Goal: Task Accomplishment & Management: Manage account settings

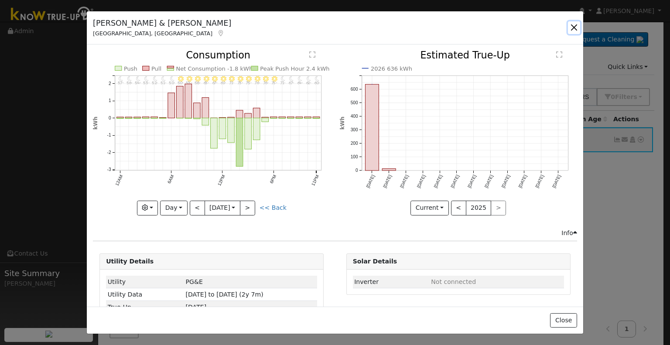
click at [578, 27] on button "button" at bounding box center [574, 27] width 12 height 12
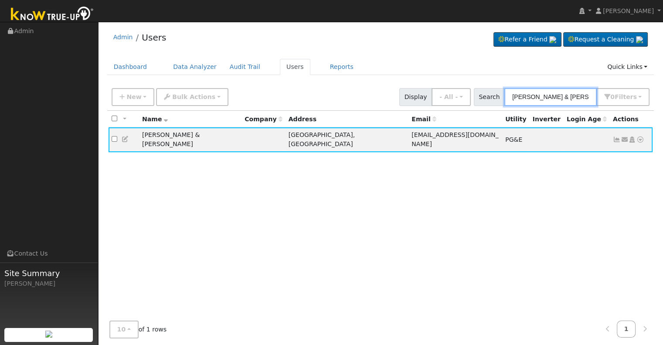
drag, startPoint x: 587, startPoint y: 97, endPoint x: 484, endPoint y: 88, distance: 103.2
click at [484, 88] on div "Search Rosa & Regino Ibarra 0 Filter s Role Show - All - Show Leads Admin Billi…" at bounding box center [562, 97] width 176 height 18
paste input "Merdzanoski, Manasij"
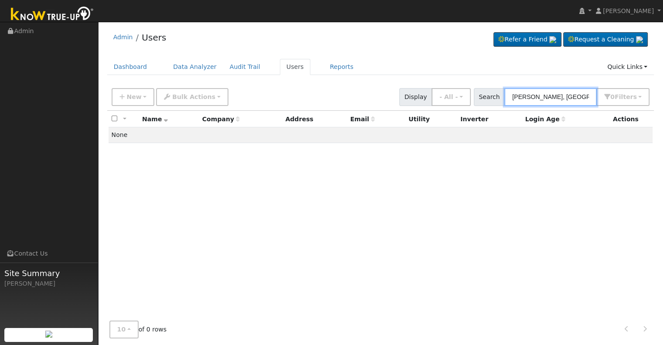
click at [554, 98] on input "Merdzanoski, Manasija\" at bounding box center [550, 97] width 92 height 18
click at [546, 95] on input "Manasija\" at bounding box center [550, 97] width 92 height 18
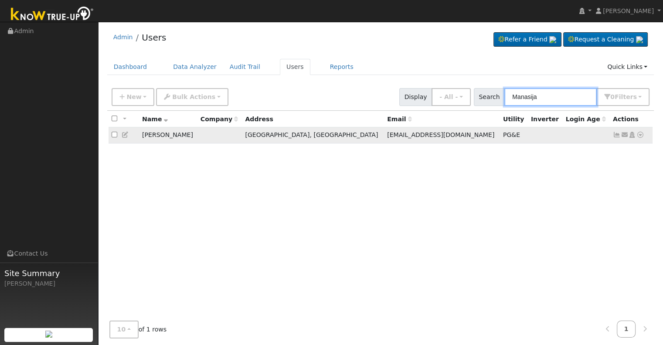
type input "Manasija"
click at [616, 137] on icon at bounding box center [617, 135] width 8 height 6
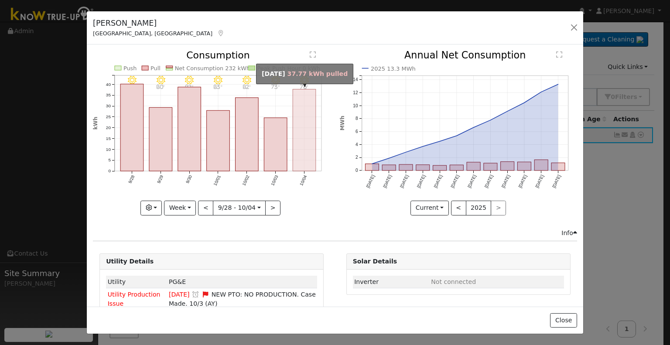
click at [295, 158] on rect "onclick=""" at bounding box center [304, 130] width 23 height 82
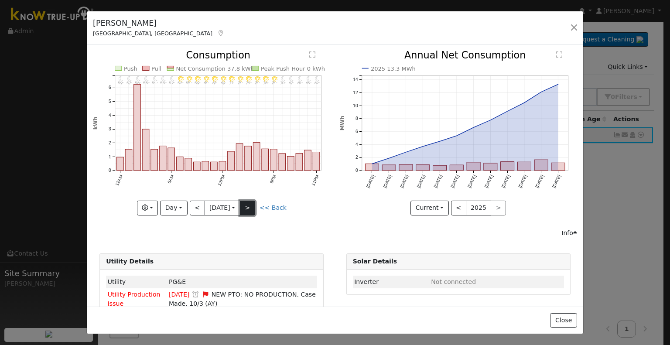
click at [249, 202] on button ">" at bounding box center [247, 208] width 15 height 15
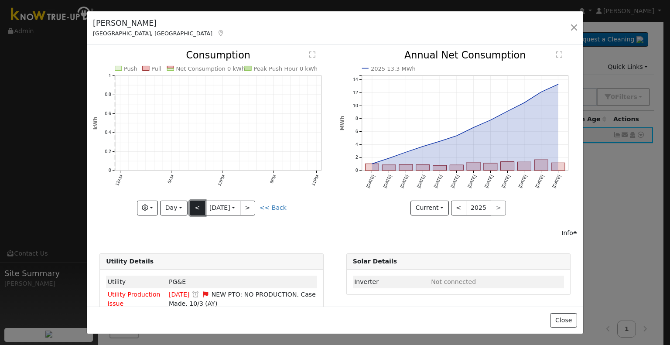
click at [192, 205] on button "<" at bounding box center [197, 208] width 15 height 15
type input "2025-10-04"
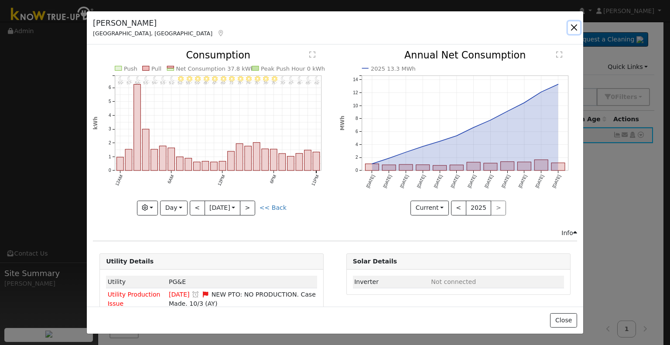
click at [572, 26] on button "button" at bounding box center [574, 27] width 12 height 12
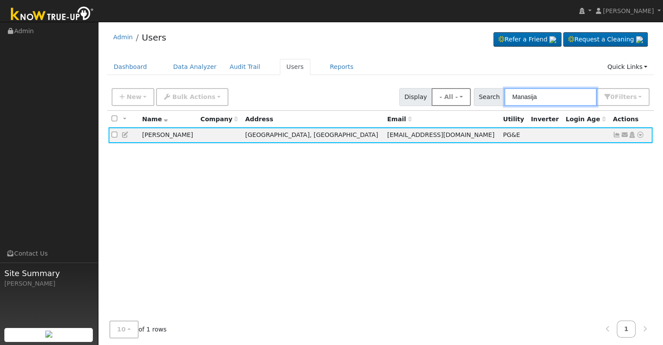
drag, startPoint x: 566, startPoint y: 97, endPoint x: 478, endPoint y: 90, distance: 88.4
click at [478, 90] on div "New Add User Quick Add Quick Connect Quick Convert Lead Bulk Actions Send Email…" at bounding box center [380, 95] width 541 height 21
paste input "Niehoff, Michael"
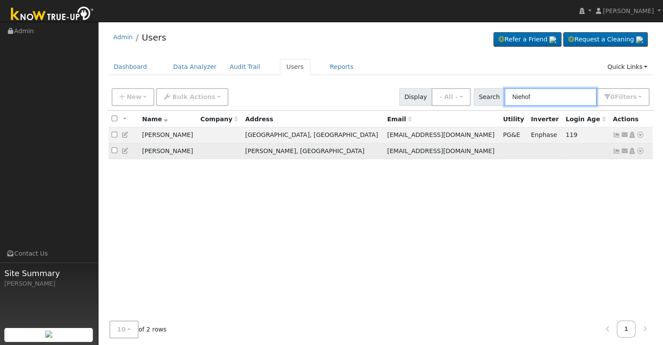
type input "Niehof"
click at [616, 150] on icon at bounding box center [617, 151] width 8 height 6
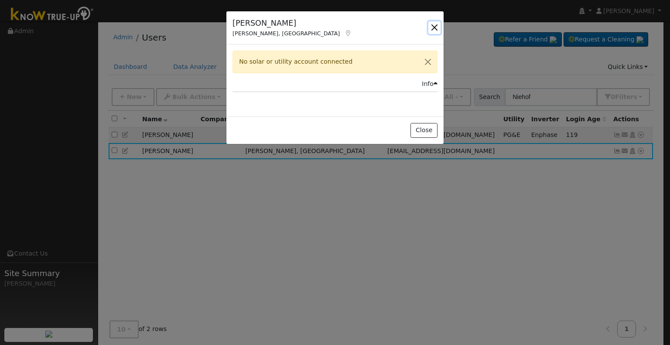
click at [435, 25] on button "button" at bounding box center [434, 27] width 12 height 12
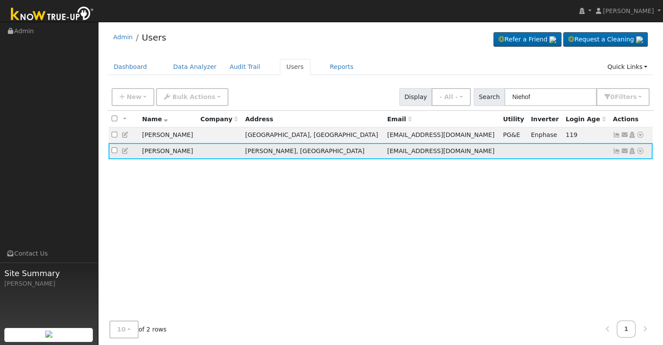
click at [640, 150] on icon at bounding box center [640, 151] width 8 height 6
click at [594, 169] on icon at bounding box center [590, 166] width 8 height 6
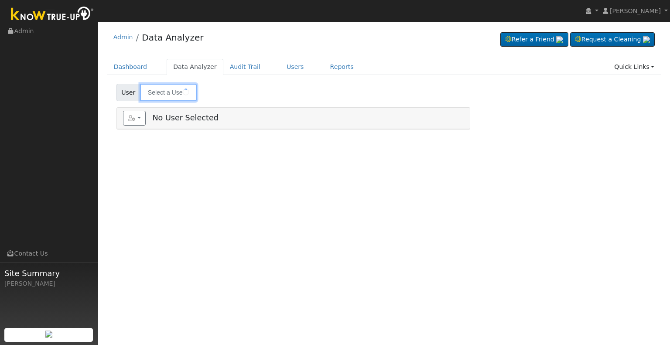
type input "[PERSON_NAME]"
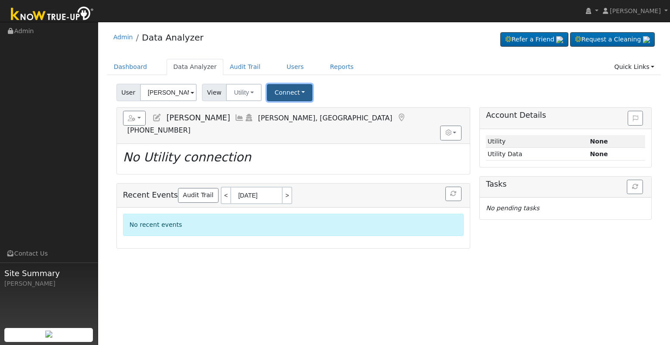
click at [283, 94] on button "Connect" at bounding box center [289, 92] width 45 height 17
click at [282, 112] on link "Select a Provider" at bounding box center [301, 111] width 68 height 12
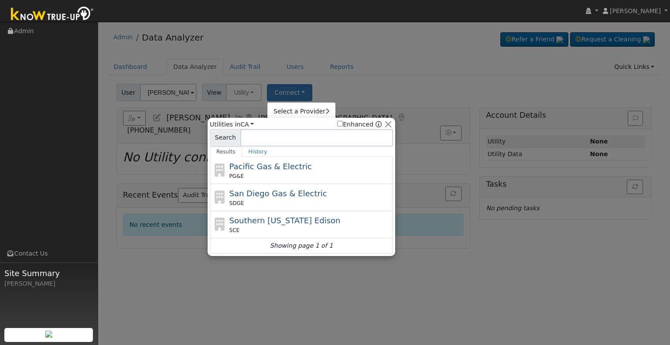
click at [253, 172] on div "PG&E" at bounding box center [310, 176] width 162 height 8
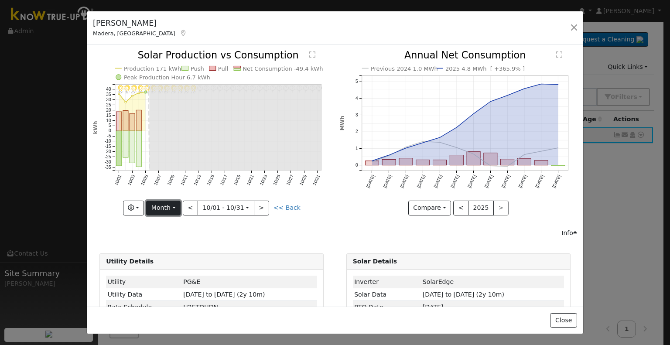
click at [178, 209] on button "Month" at bounding box center [163, 208] width 34 height 15
click at [173, 258] on link "Year" at bounding box center [176, 262] width 61 height 12
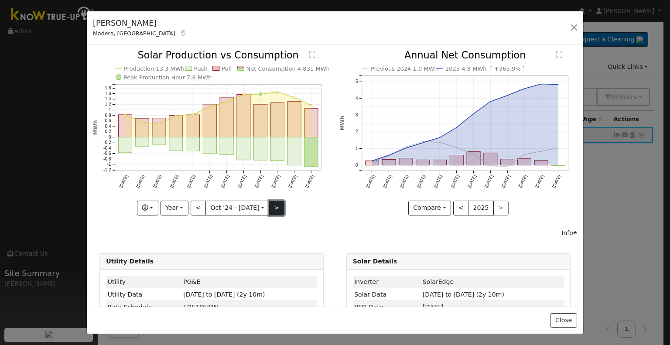
click at [277, 201] on button ">" at bounding box center [276, 208] width 15 height 15
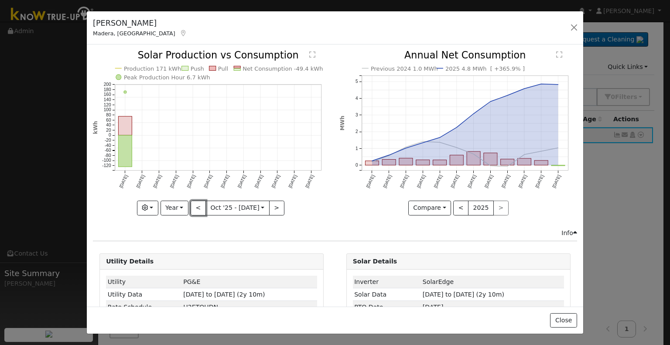
click at [192, 207] on button "<" at bounding box center [197, 208] width 15 height 15
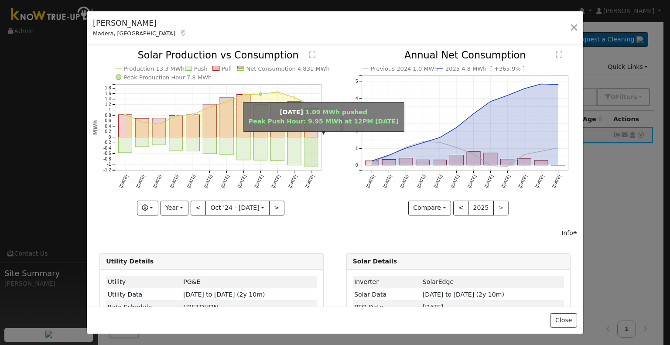
click at [312, 155] on rect "onclick=""" at bounding box center [311, 152] width 14 height 30
type input "2025-09-01"
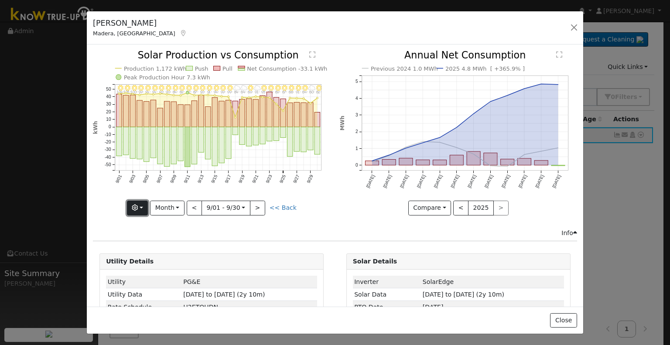
click at [144, 204] on button "button" at bounding box center [137, 208] width 21 height 15
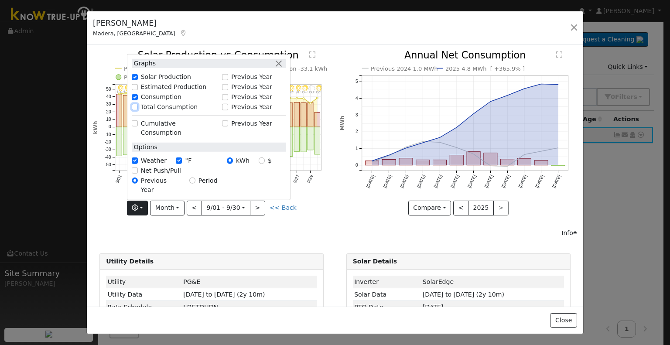
click at [137, 110] on input "Total Consumption" at bounding box center [135, 107] width 6 height 6
checkbox input "true"
click at [130, 234] on div "Info" at bounding box center [334, 232] width 493 height 9
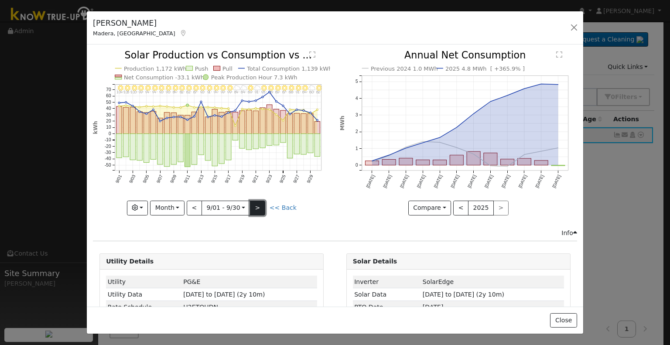
click at [253, 205] on button ">" at bounding box center [257, 208] width 15 height 15
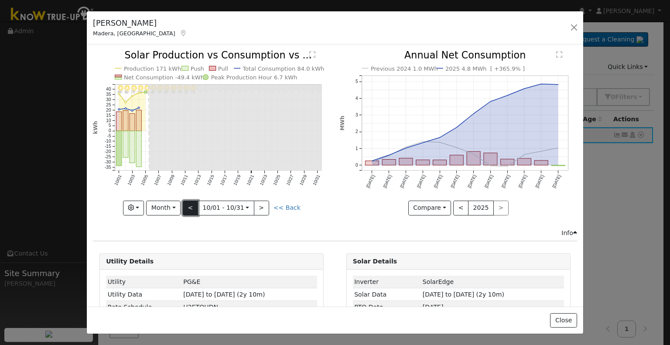
click at [190, 207] on button "<" at bounding box center [190, 208] width 15 height 15
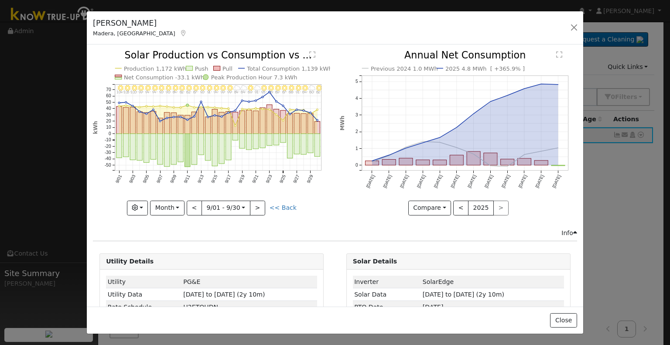
click at [187, 212] on div "Graphs Solar Production Previous Year Estimated Production Previous Year Consum…" at bounding box center [211, 208] width 237 height 15
click at [192, 207] on button "<" at bounding box center [194, 208] width 15 height 15
type input "2025-08-01"
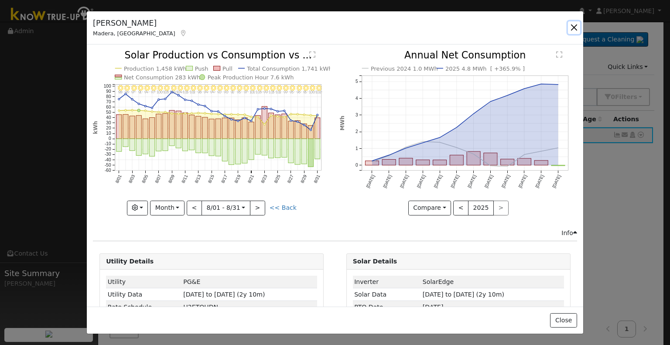
click at [572, 28] on button "button" at bounding box center [574, 27] width 12 height 12
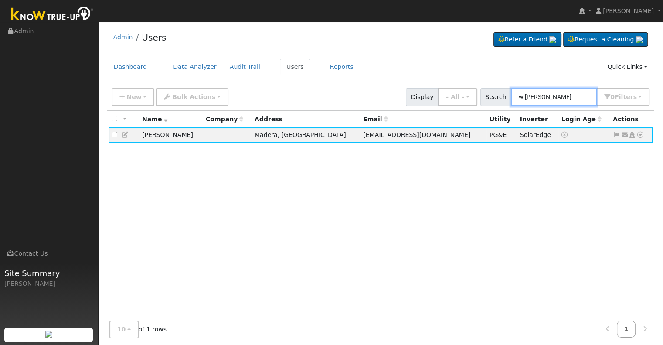
drag, startPoint x: 569, startPoint y: 96, endPoint x: 505, endPoint y: 93, distance: 64.6
click at [505, 93] on div "Search w Miller 0 Filter s Role Show - All - Show Leads Admin Billing Admin Acc…" at bounding box center [565, 97] width 170 height 18
paste input "Niehoff, Michael"
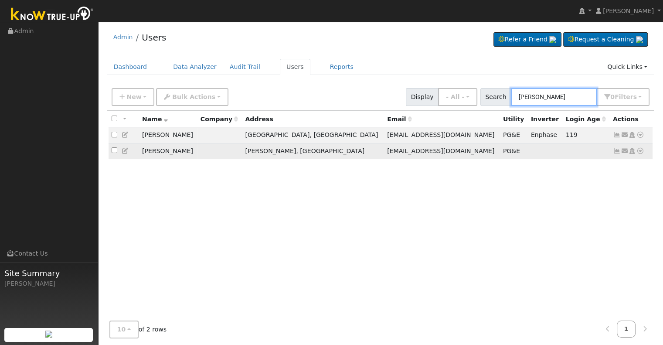
type input "Niehoff"
click at [616, 153] on icon at bounding box center [617, 151] width 8 height 6
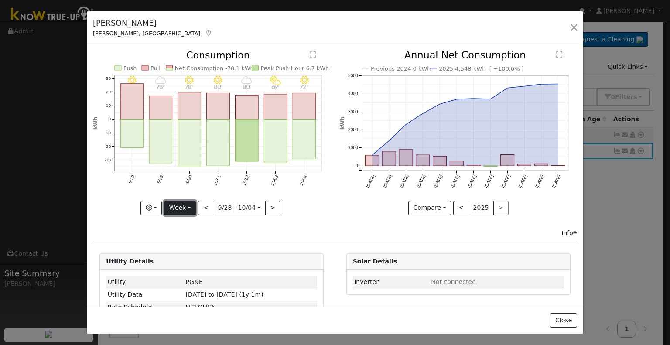
click at [188, 201] on button "Week" at bounding box center [180, 208] width 32 height 15
click at [173, 259] on link "Year" at bounding box center [194, 262] width 61 height 12
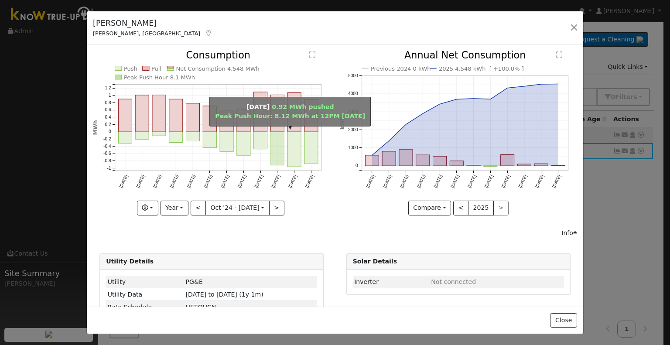
click at [276, 141] on rect "onclick=""" at bounding box center [278, 149] width 14 height 34
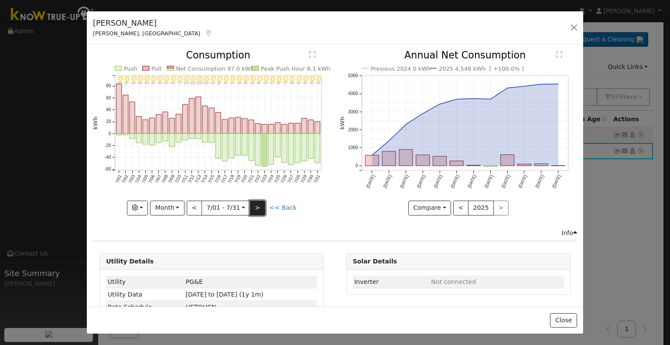
click at [256, 208] on button ">" at bounding box center [257, 208] width 15 height 15
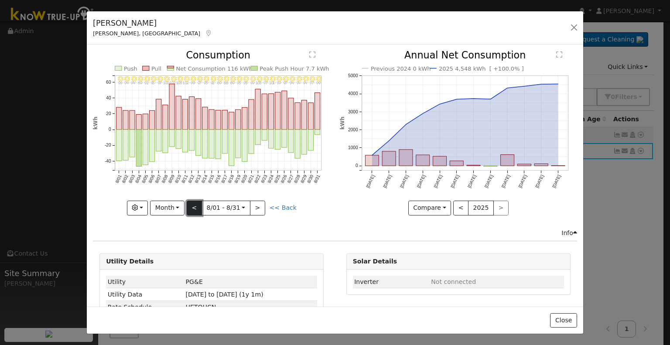
click at [195, 208] on button "<" at bounding box center [194, 208] width 15 height 15
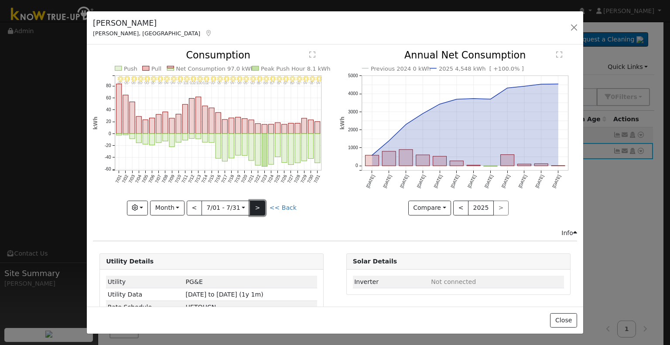
click at [258, 205] on button ">" at bounding box center [257, 208] width 15 height 15
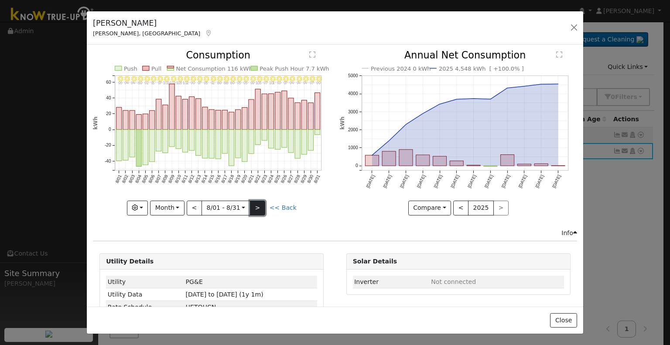
click at [253, 210] on button ">" at bounding box center [257, 208] width 15 height 15
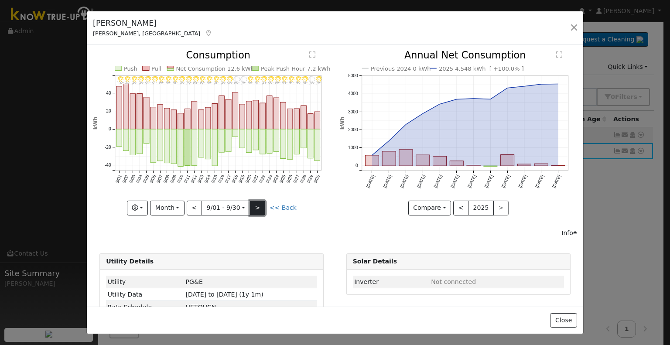
click at [255, 204] on button ">" at bounding box center [257, 208] width 15 height 15
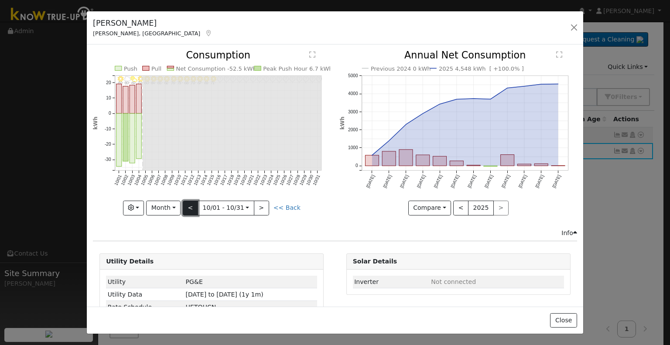
click at [194, 208] on button "<" at bounding box center [190, 208] width 15 height 15
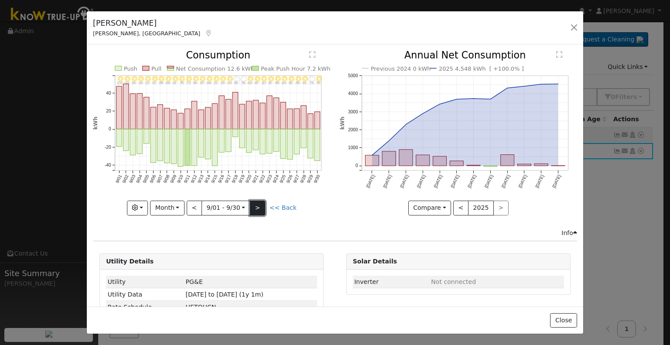
click at [259, 206] on button ">" at bounding box center [257, 208] width 15 height 15
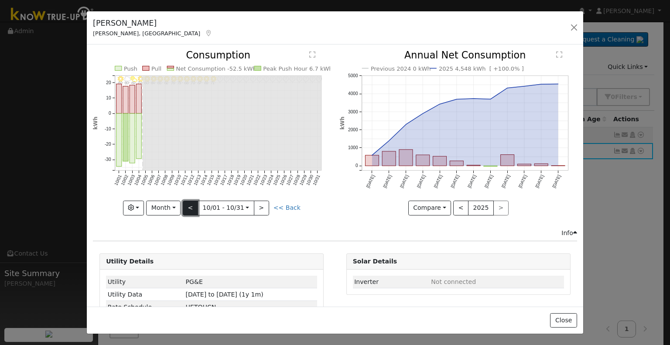
click at [187, 205] on button "<" at bounding box center [190, 208] width 15 height 15
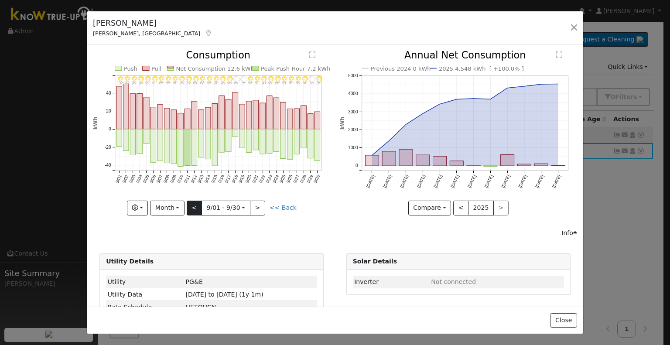
click at [187, 205] on div at bounding box center [211, 133] width 237 height 164
click at [187, 205] on icon "9/30 - MostlyClear 78° 9/29 - MostlyCloudy 78° 9/28 - Clear 81° 9/27 - Clear 88…" at bounding box center [211, 130] width 237 height 159
click at [191, 206] on button "<" at bounding box center [194, 208] width 15 height 15
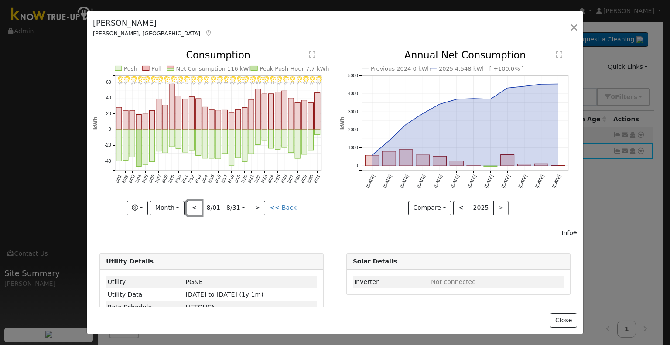
click at [190, 206] on button "<" at bounding box center [194, 208] width 15 height 15
type input "[DATE]"
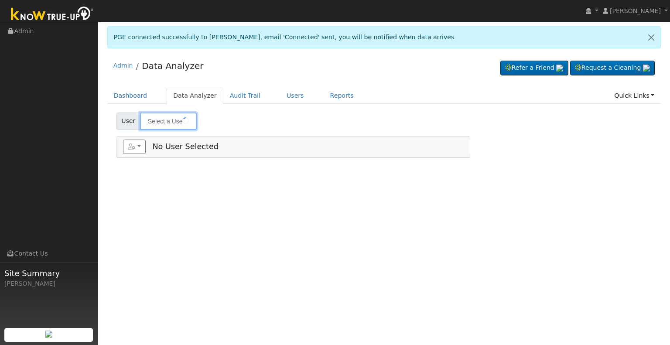
type input "[PERSON_NAME]"
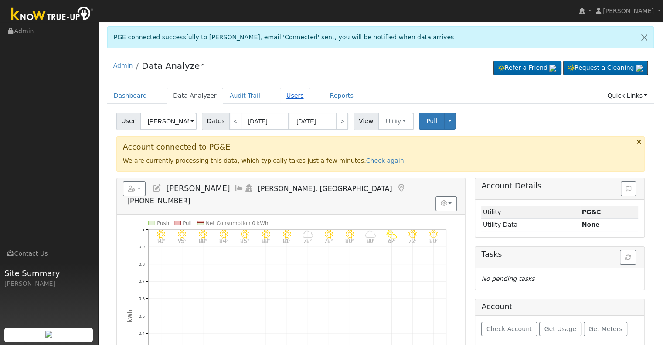
click at [280, 95] on link "Users" at bounding box center [295, 96] width 31 height 16
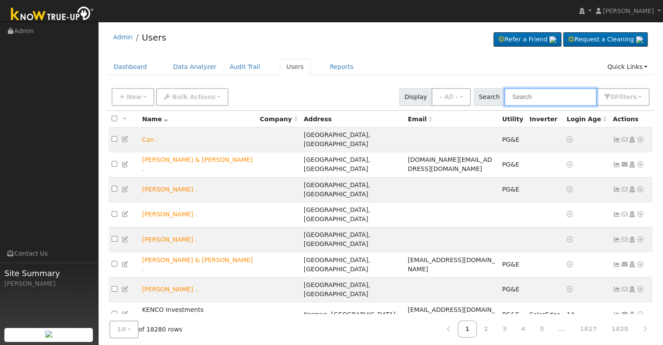
click at [522, 97] on input "text" at bounding box center [550, 97] width 92 height 18
paste input "[EMAIL_ADDRESS][DOMAIN_NAME]"
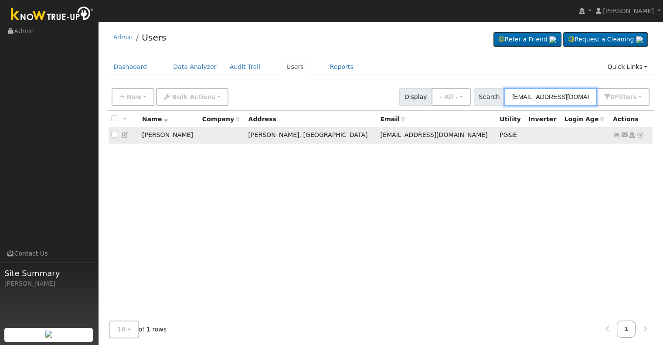
type input "[EMAIL_ADDRESS][DOMAIN_NAME]"
click at [614, 135] on icon at bounding box center [617, 135] width 8 height 6
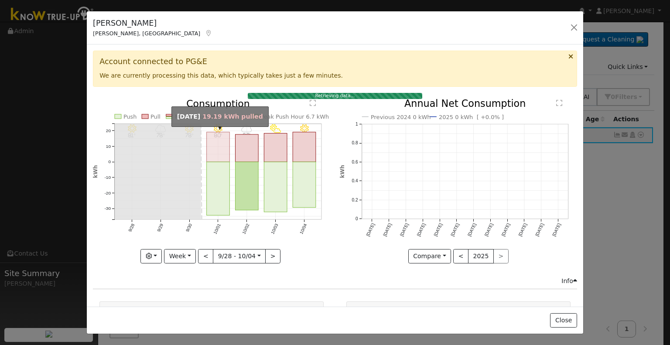
click at [220, 153] on rect "onclick=""" at bounding box center [218, 147] width 23 height 30
type input "[DATE]"
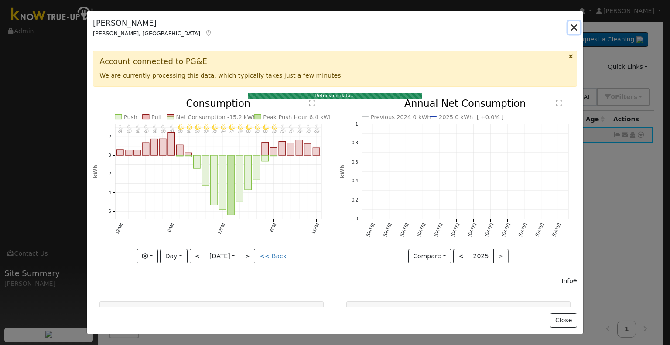
click at [573, 25] on button "button" at bounding box center [574, 27] width 12 height 12
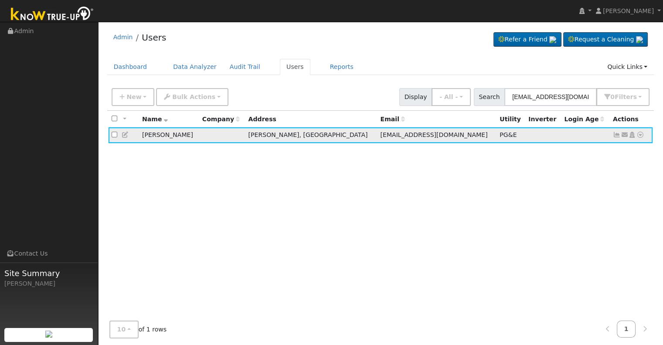
click at [123, 136] on icon at bounding box center [126, 135] width 8 height 6
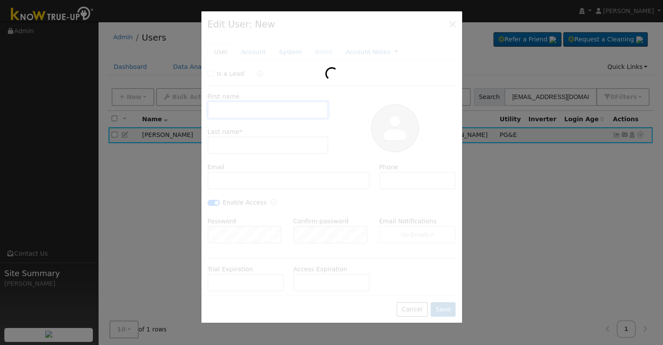
type input "[DATE]"
type input "[PERSON_NAME]"
type input "[EMAIL_ADDRESS][DOMAIN_NAME]"
type input "5592874078"
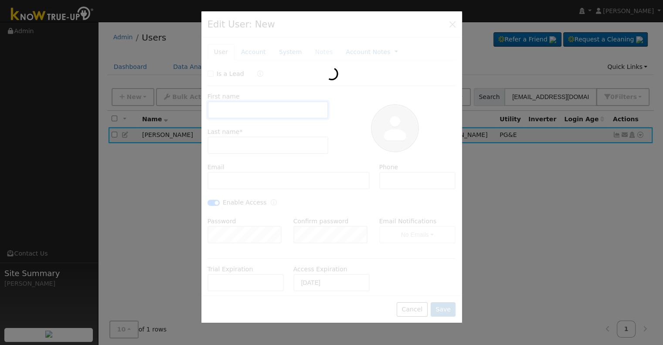
checkbox input "true"
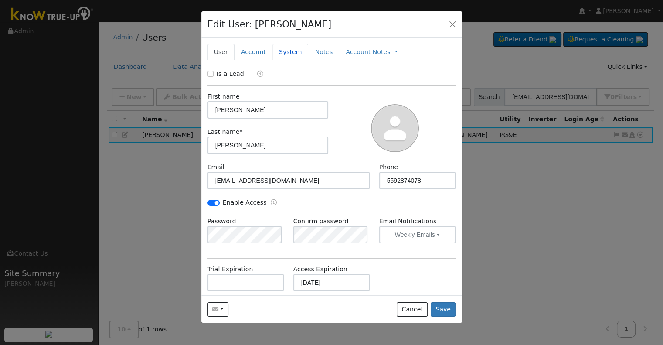
click at [286, 53] on link "System" at bounding box center [290, 52] width 36 height 16
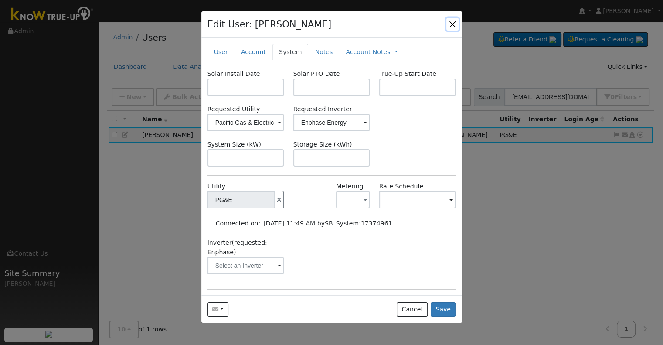
click at [449, 25] on button "button" at bounding box center [452, 24] width 12 height 12
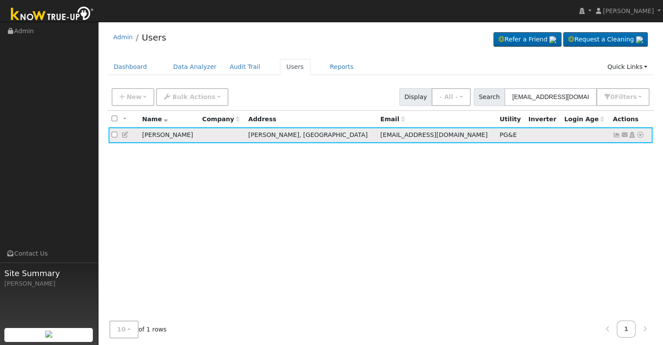
click at [614, 133] on icon at bounding box center [617, 135] width 8 height 6
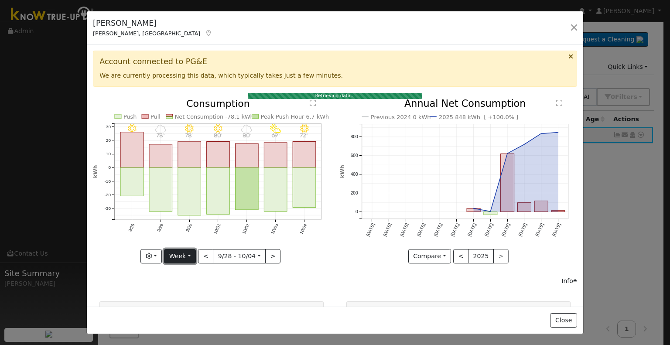
click at [190, 252] on button "Week" at bounding box center [180, 256] width 32 height 15
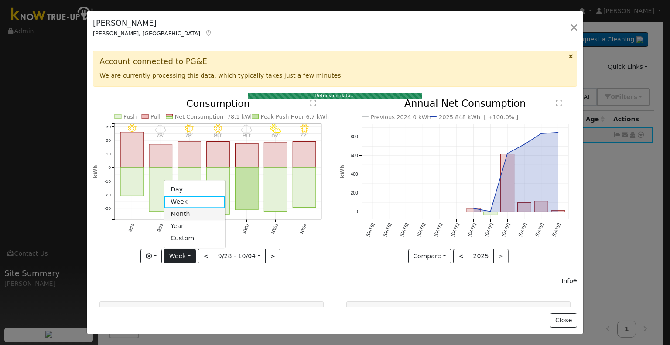
click at [193, 213] on link "Month" at bounding box center [194, 214] width 61 height 12
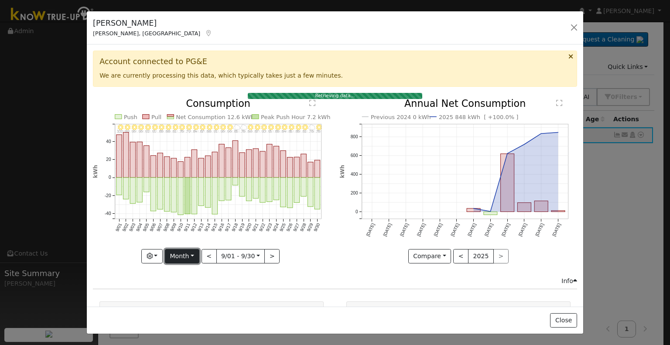
click at [192, 251] on button "Month" at bounding box center [182, 256] width 34 height 15
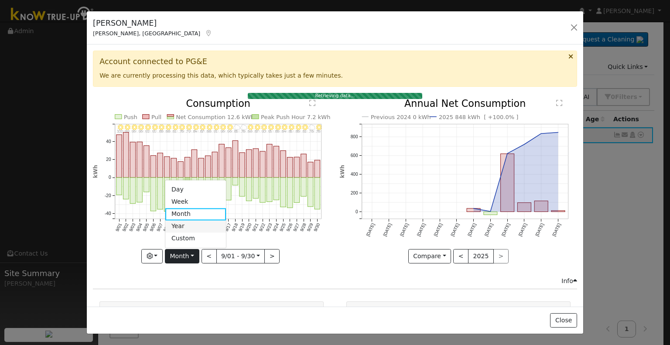
click at [189, 222] on link "Year" at bounding box center [195, 226] width 61 height 12
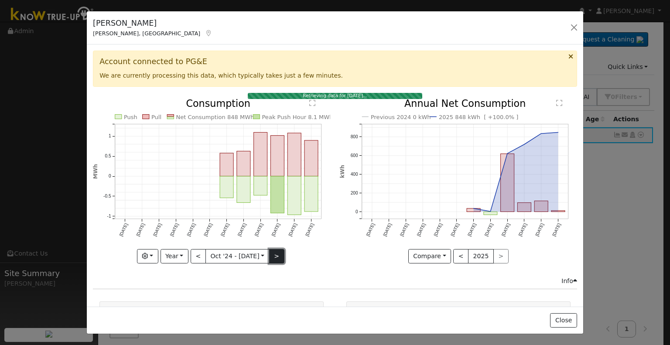
click at [275, 256] on button ">" at bounding box center [276, 256] width 15 height 15
type input "2025-10-01"
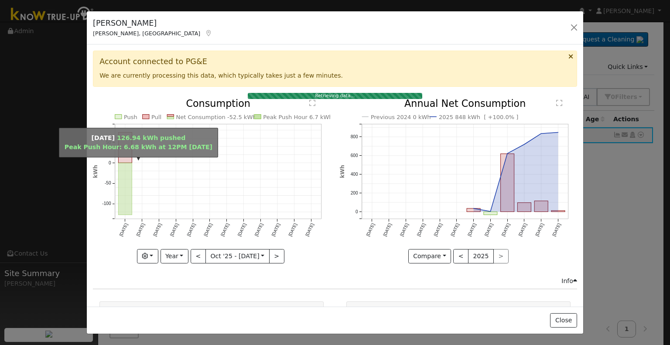
click at [124, 163] on rect "onclick=""" at bounding box center [126, 189] width 14 height 52
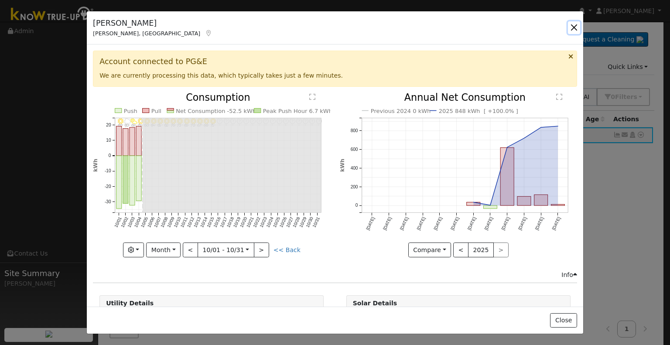
click at [574, 28] on button "button" at bounding box center [574, 27] width 12 height 12
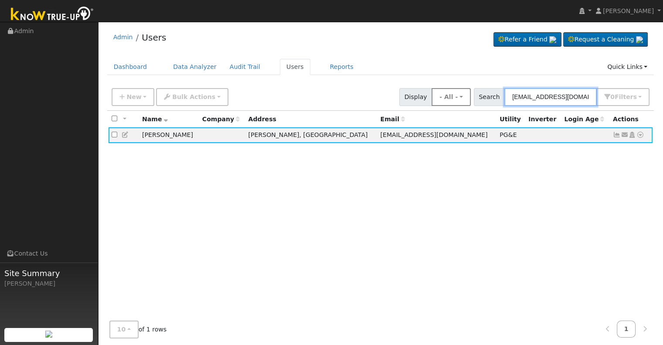
drag, startPoint x: 588, startPoint y: 97, endPoint x: 466, endPoint y: 99, distance: 122.1
click at [466, 99] on div "New Add User Quick Add Quick Connect Quick Convert Lead Bulk Actions Send Email…" at bounding box center [380, 95] width 541 height 21
paste input "Cervantes, Paul"
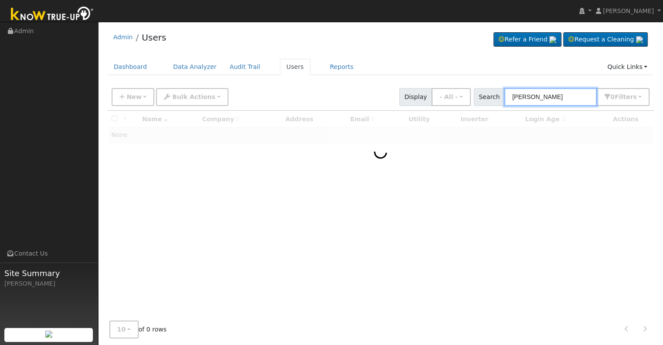
click at [514, 90] on input "Cervantes" at bounding box center [550, 97] width 92 height 18
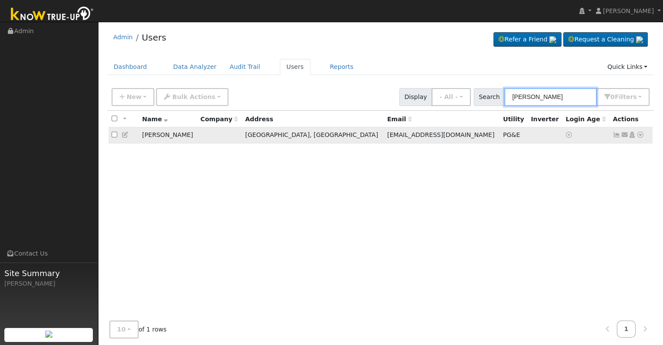
type input "paul Cervantes"
click at [616, 136] on icon at bounding box center [617, 135] width 8 height 6
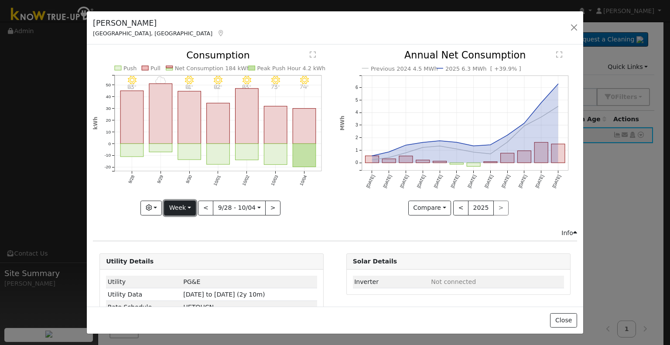
click at [188, 205] on button "Week" at bounding box center [180, 208] width 32 height 15
click at [190, 247] on link "Month" at bounding box center [194, 250] width 61 height 12
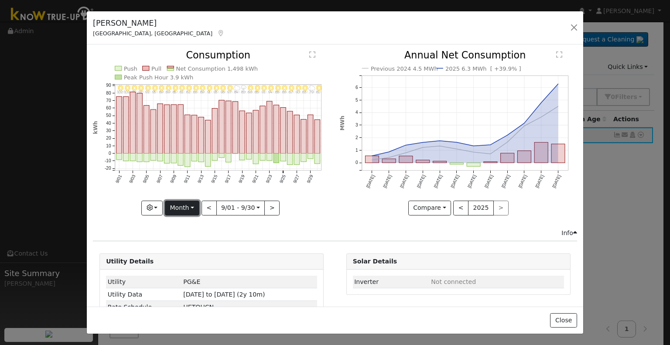
click at [190, 204] on button "Month" at bounding box center [182, 208] width 34 height 15
click at [183, 260] on link "Year" at bounding box center [195, 262] width 61 height 12
type input "2024-10-01"
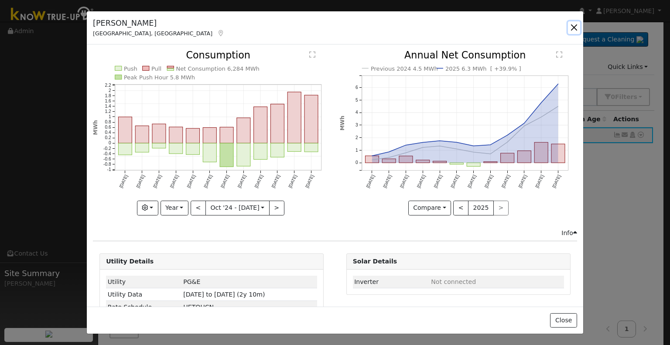
click at [575, 27] on button "button" at bounding box center [574, 27] width 12 height 12
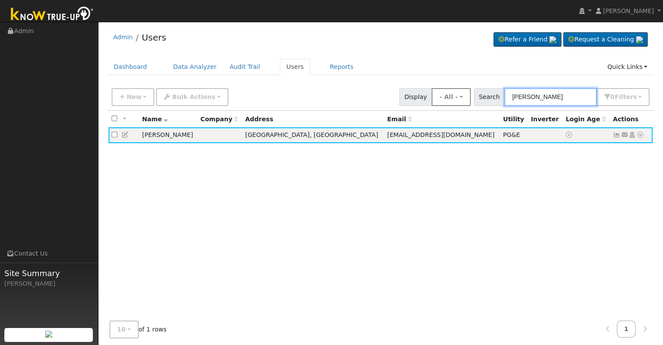
drag, startPoint x: 570, startPoint y: 99, endPoint x: 473, endPoint y: 96, distance: 96.4
click at [473, 96] on div "New Add User Quick Add Quick Connect Quick Convert Lead Bulk Actions Send Email…" at bounding box center [380, 95] width 541 height 21
paste input "Cerrillo-Lugo"
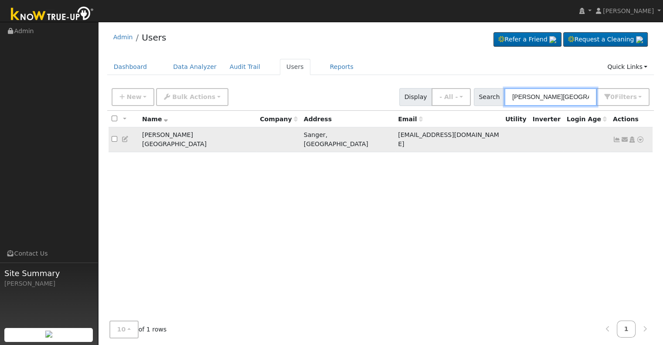
type input "Cerrillo-Lugo"
click at [615, 136] on icon at bounding box center [617, 139] width 8 height 6
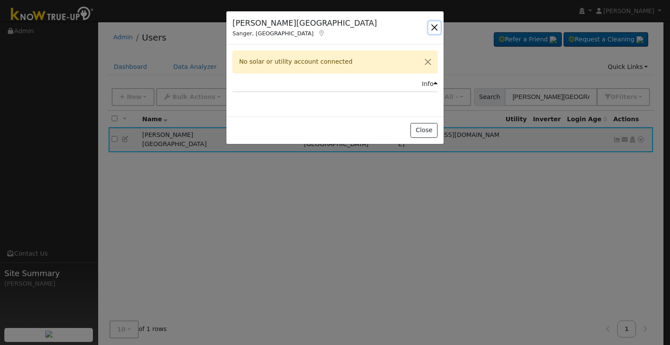
click at [433, 27] on button "button" at bounding box center [434, 27] width 12 height 12
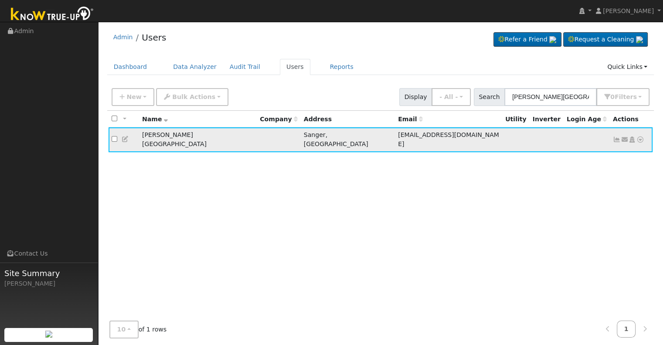
click at [640, 136] on icon at bounding box center [640, 139] width 8 height 6
click at [625, 150] on link "Data Analyzer" at bounding box center [611, 155] width 63 height 12
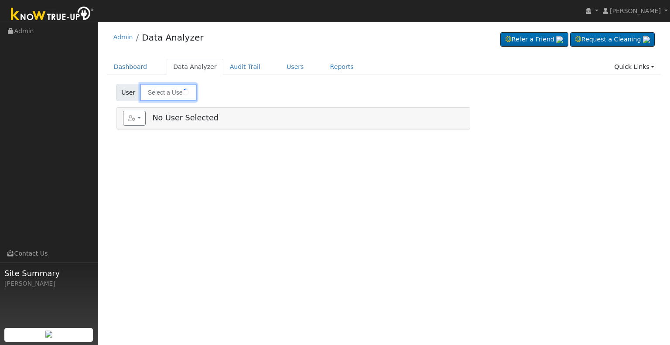
type input "[PERSON_NAME][GEOGRAPHIC_DATA]"
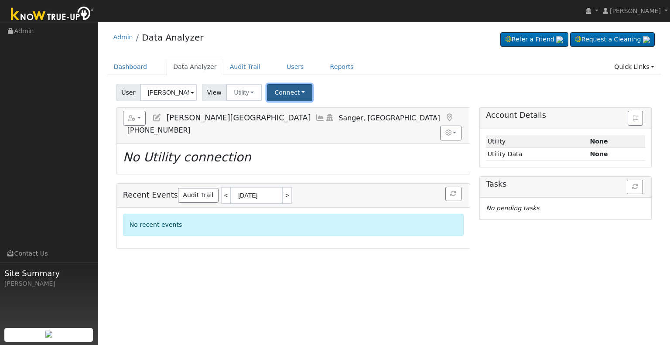
click at [282, 91] on button "Connect" at bounding box center [289, 92] width 45 height 17
click at [279, 112] on link "Select a Provider" at bounding box center [301, 111] width 68 height 12
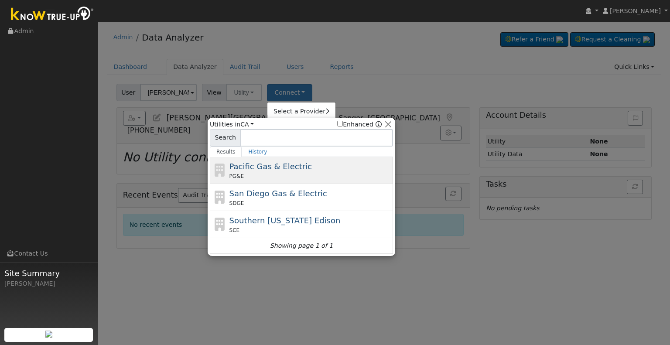
click at [234, 167] on span "Pacific Gas & Electric" at bounding box center [270, 166] width 82 height 9
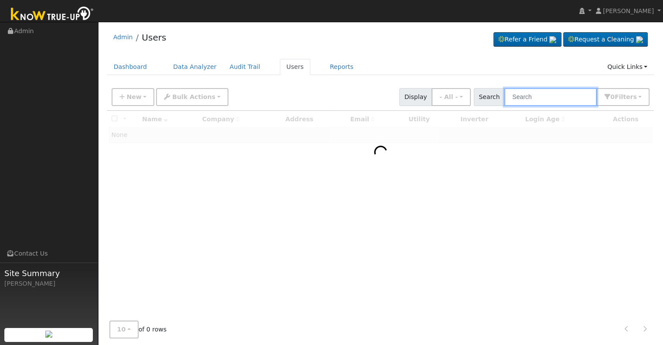
click at [526, 97] on input "text" at bounding box center [550, 97] width 92 height 18
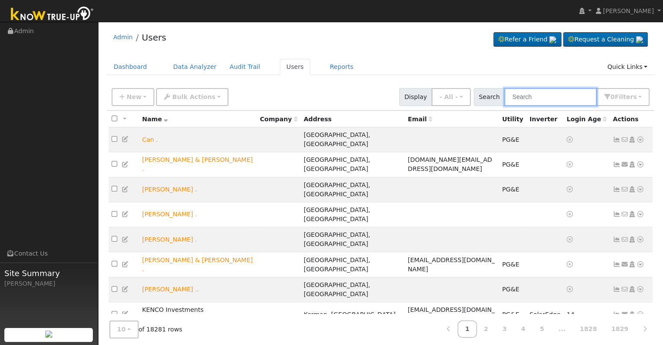
paste input "6417718338-7"
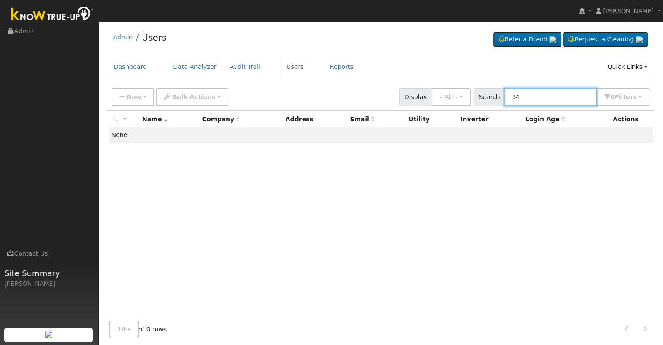
type input "6"
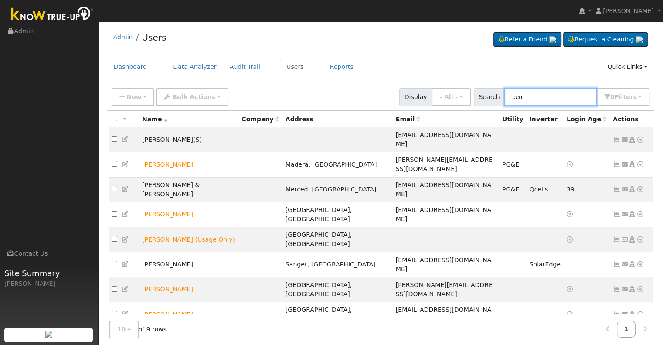
click at [513, 95] on input "cerr" at bounding box center [550, 97] width 92 height 18
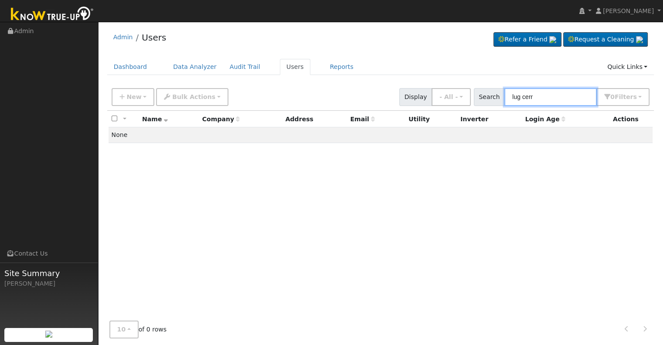
click at [527, 95] on input "lug cerr" at bounding box center [550, 97] width 92 height 18
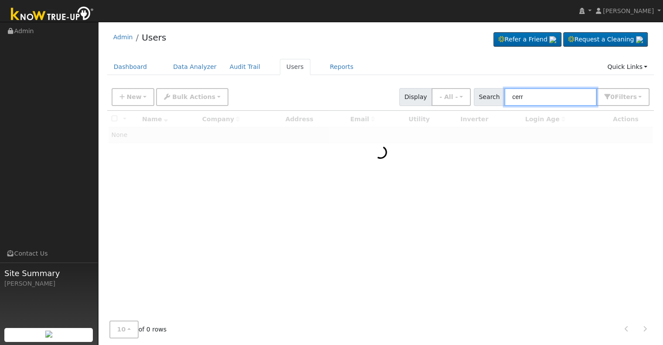
click at [534, 97] on input "cerr" at bounding box center [550, 97] width 92 height 18
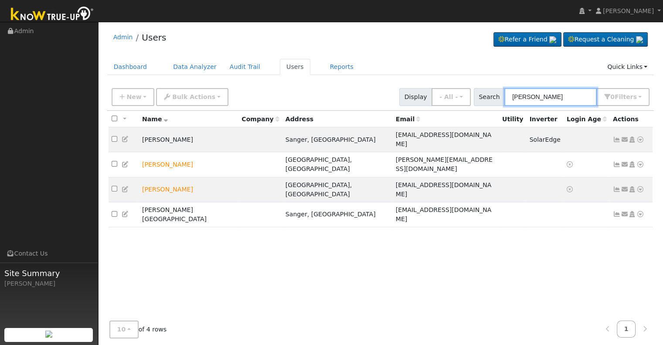
drag, startPoint x: 533, startPoint y: 98, endPoint x: 474, endPoint y: 87, distance: 60.3
click at [474, 87] on div "New Add User Quick Add Quick Connect Quick Convert Lead Bulk Actions Send Email…" at bounding box center [380, 95] width 541 height 21
paste input "Cerrillo-Lugo, Ismerelda"
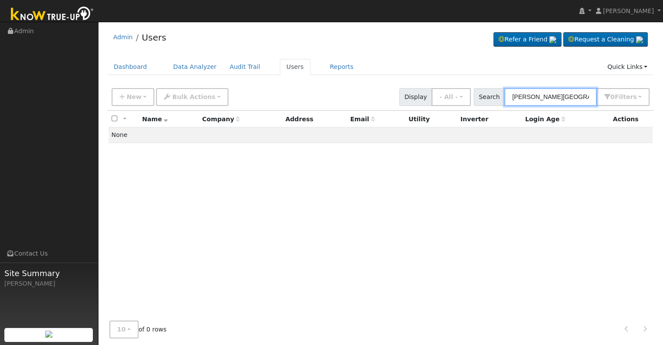
click at [554, 95] on input "Cerrillo-Lugo, Ismerelda" at bounding box center [550, 97] width 92 height 18
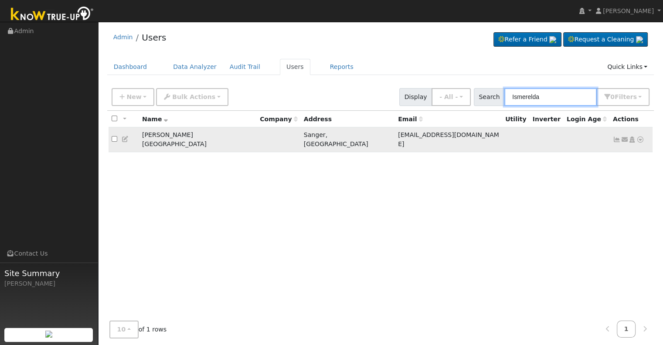
type input "Ismerelda"
click at [641, 136] on icon at bounding box center [640, 139] width 8 height 6
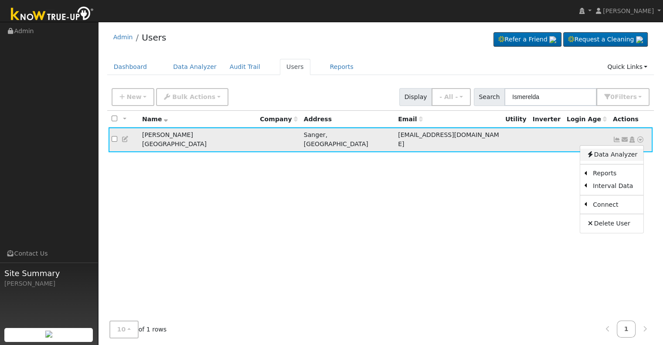
click at [626, 150] on link "Data Analyzer" at bounding box center [611, 155] width 63 height 12
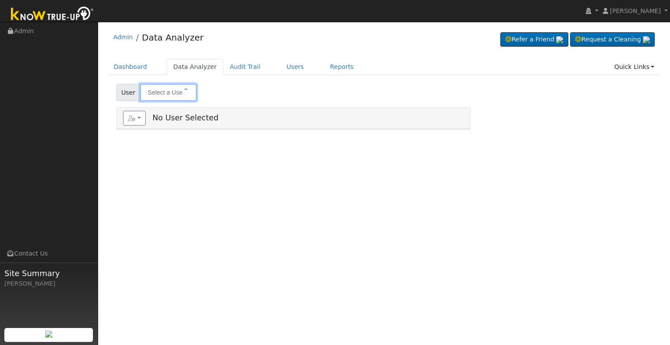
type input "[PERSON_NAME][GEOGRAPHIC_DATA]"
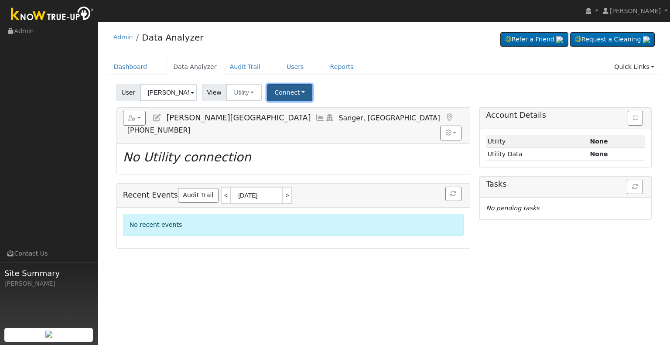
click at [294, 90] on button "Connect" at bounding box center [289, 92] width 45 height 17
click at [290, 112] on link "Select a Provider" at bounding box center [301, 111] width 68 height 12
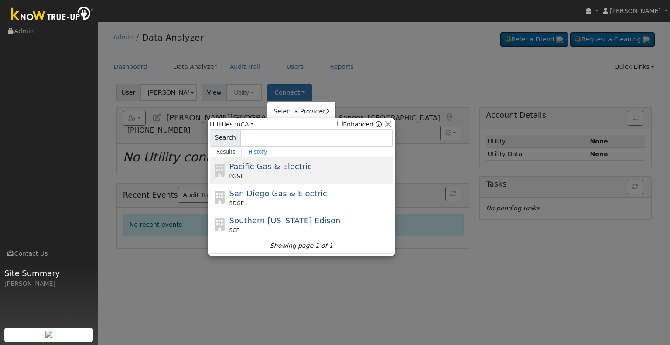
click at [269, 176] on div "PG&E" at bounding box center [310, 176] width 162 height 8
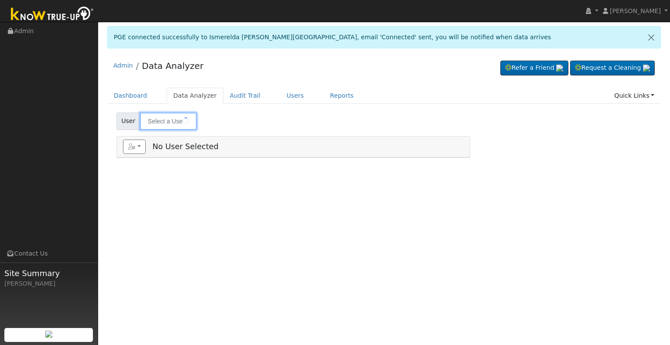
type input "Ismerelda Cerrillo-Lugo"
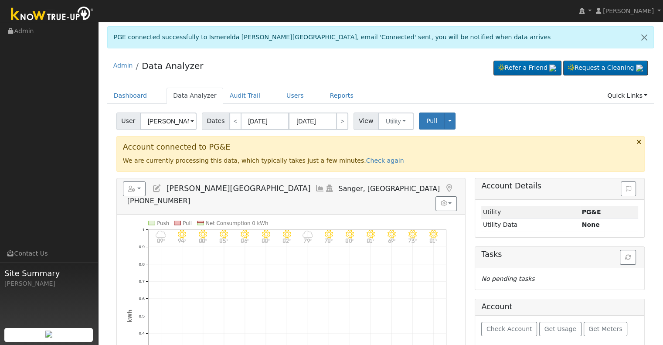
click at [158, 187] on icon at bounding box center [157, 188] width 10 height 8
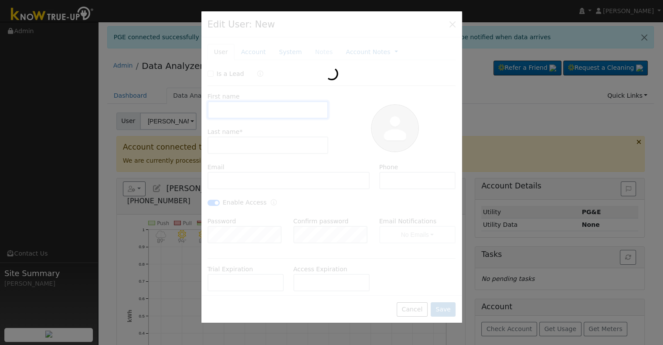
type input "Ismerelda"
type input "Cerrillo-Lugo"
type input "gl25world@gmail.com"
type input "559-455-7556"
checkbox input "true"
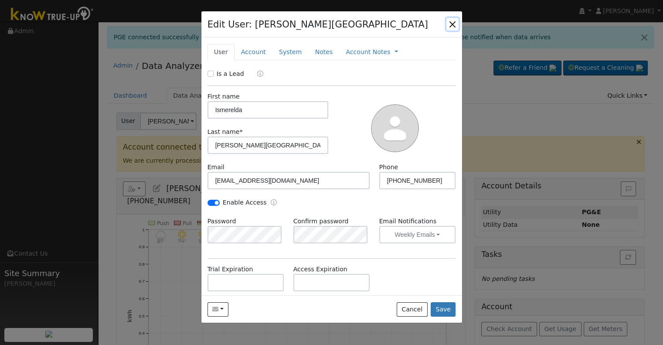
click at [455, 23] on button "button" at bounding box center [452, 24] width 12 height 12
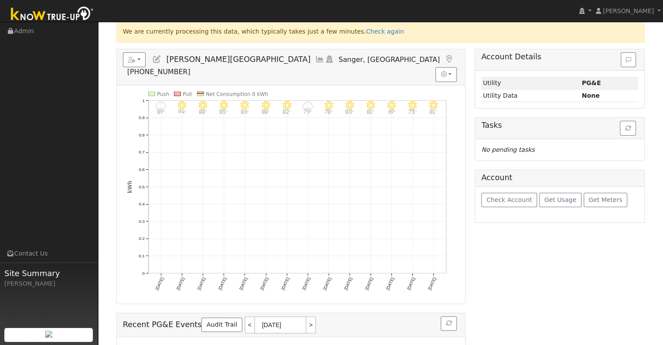
scroll to position [75, 0]
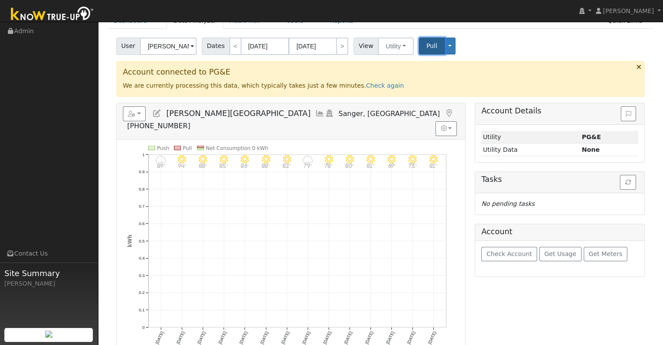
click at [428, 44] on span "Pull" at bounding box center [431, 45] width 11 height 7
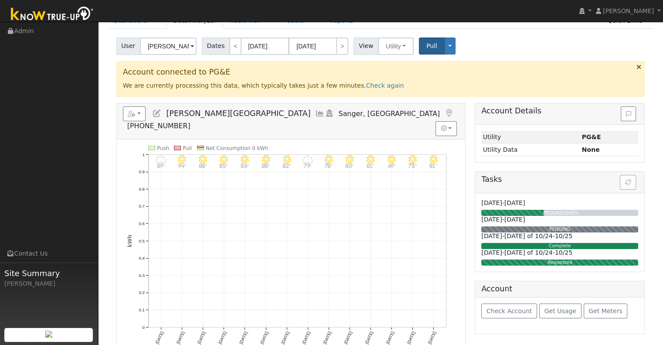
click at [154, 112] on icon at bounding box center [157, 113] width 10 height 8
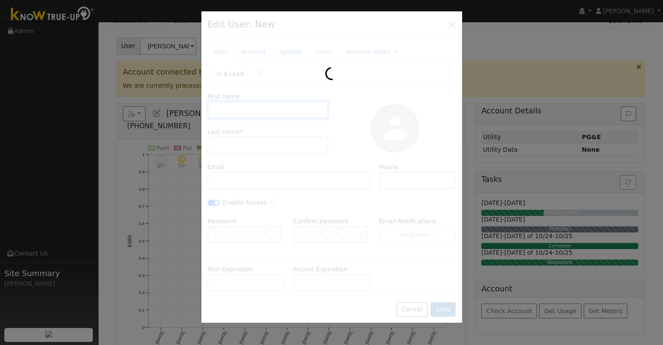
type input "Ismerelda"
type input "Cerrillo-Lugo"
type input "gl25world@gmail.com"
type input "559-455-7556"
checkbox input "true"
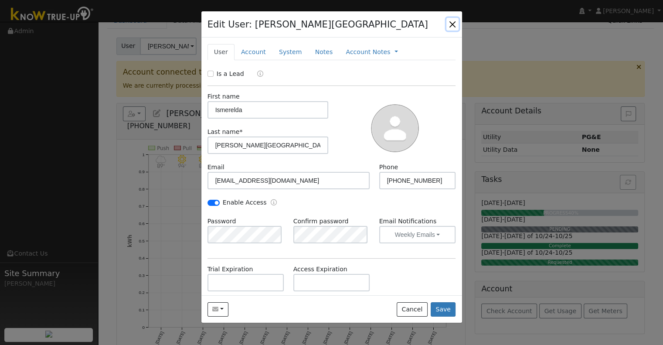
click at [453, 22] on button "button" at bounding box center [452, 24] width 12 height 12
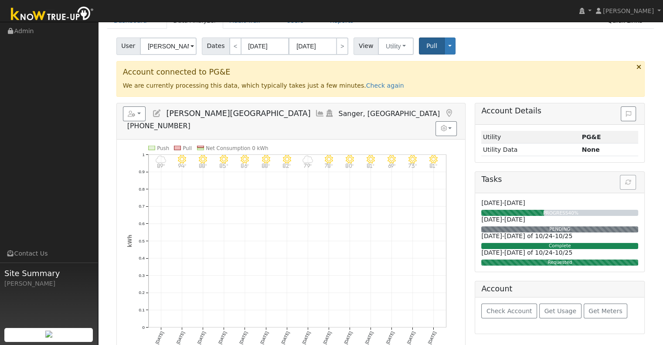
click at [315, 112] on icon at bounding box center [320, 113] width 10 height 8
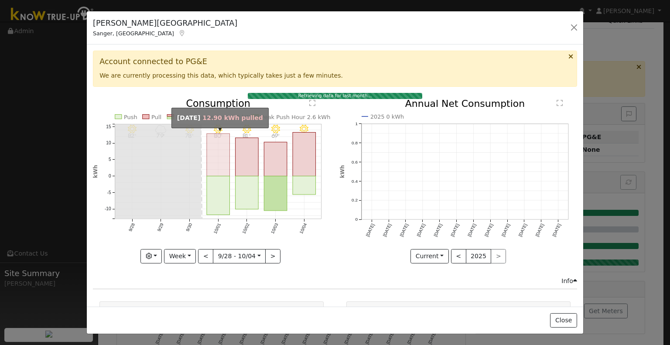
click at [209, 170] on rect "onclick=""" at bounding box center [218, 154] width 23 height 42
type input "[DATE]"
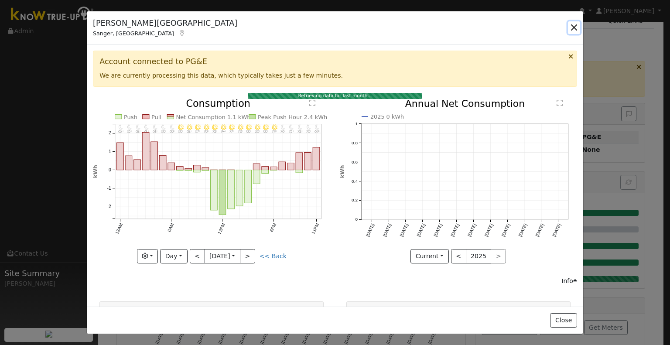
click at [573, 30] on button "button" at bounding box center [574, 27] width 12 height 12
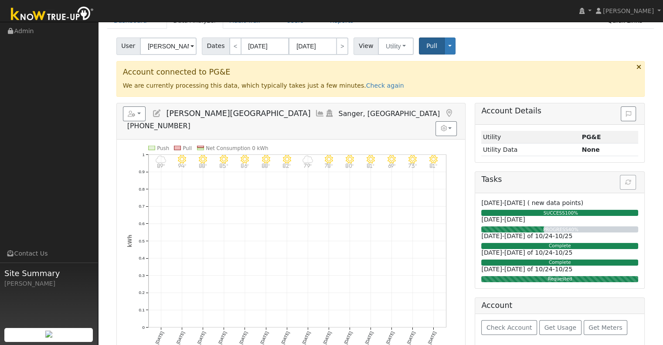
click at [315, 113] on icon at bounding box center [320, 113] width 10 height 8
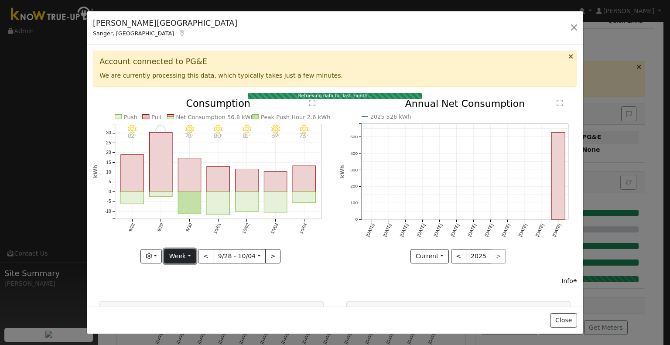
click at [192, 256] on button "Week" at bounding box center [180, 256] width 32 height 15
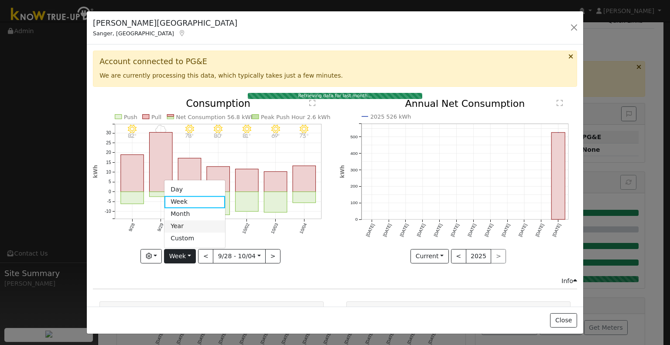
click at [188, 221] on link "Year" at bounding box center [194, 226] width 61 height 12
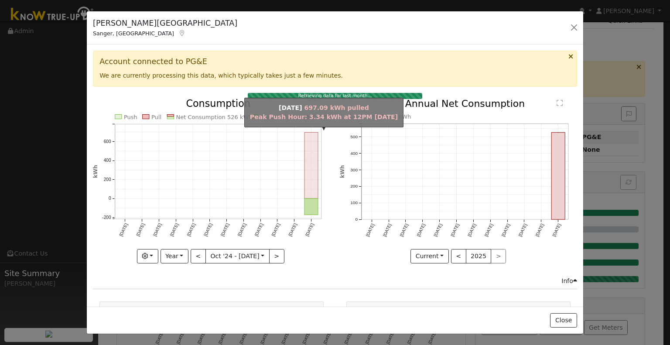
click at [312, 186] on rect "onclick=""" at bounding box center [311, 165] width 14 height 66
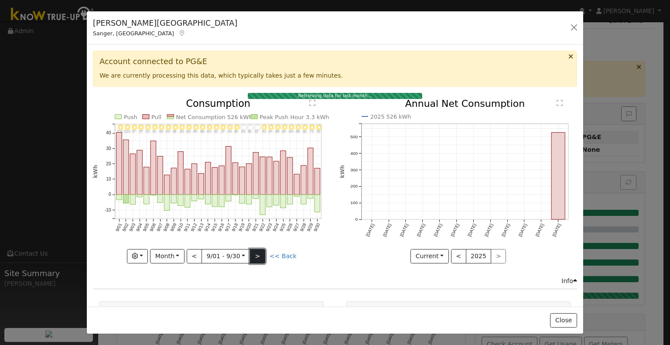
click at [255, 254] on button ">" at bounding box center [257, 256] width 15 height 15
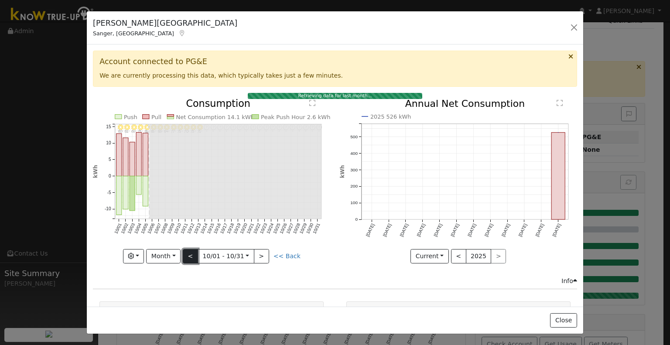
click at [195, 251] on button "<" at bounding box center [190, 256] width 15 height 15
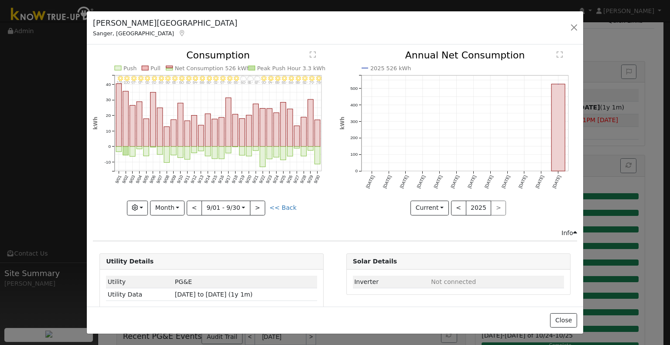
click at [263, 203] on icon "9/30 - MostlyClear 78° 9/29 - Clear 79° 9/28 - Clear 82° 9/27 - MostlyClear 88°…" at bounding box center [211, 130] width 237 height 159
click at [259, 201] on button ">" at bounding box center [257, 208] width 15 height 15
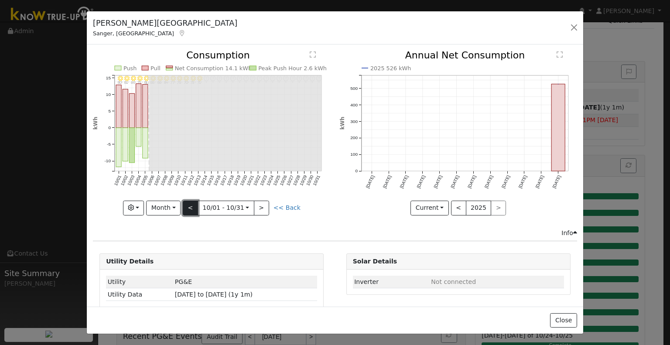
click at [192, 203] on button "<" at bounding box center [190, 208] width 15 height 15
type input "[DATE]"
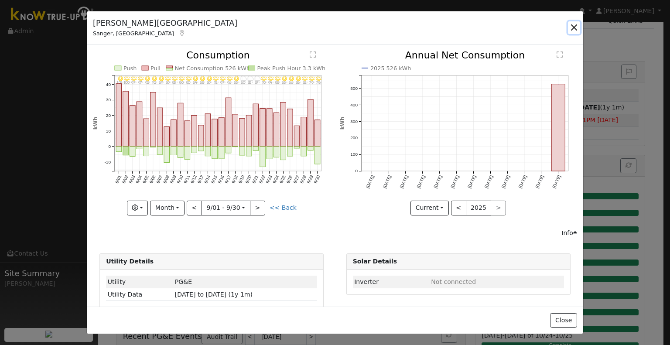
click at [575, 26] on button "button" at bounding box center [574, 27] width 12 height 12
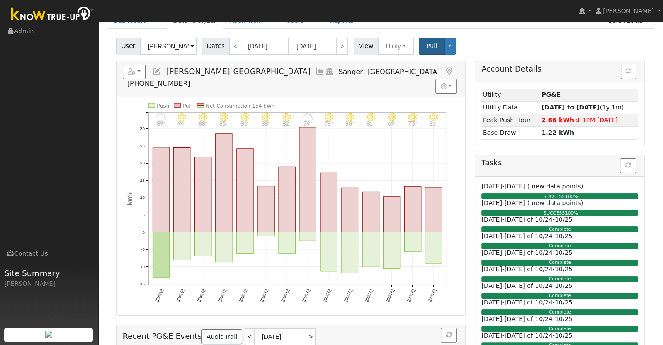
click at [315, 69] on icon at bounding box center [320, 72] width 10 height 8
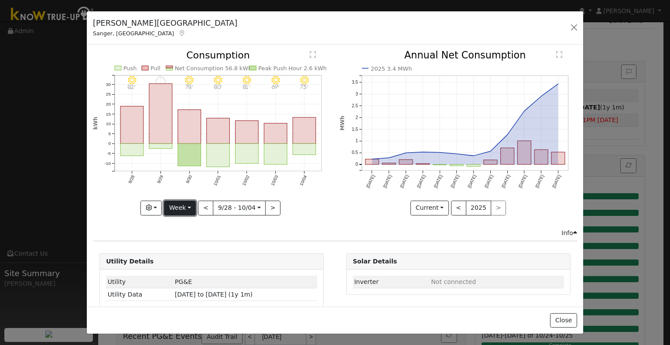
click at [183, 202] on button "Week" at bounding box center [180, 208] width 32 height 15
click at [178, 247] on link "Month" at bounding box center [194, 250] width 61 height 12
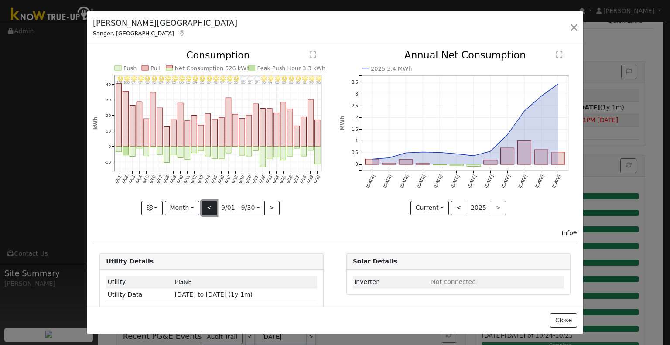
click at [207, 206] on button "<" at bounding box center [208, 208] width 15 height 15
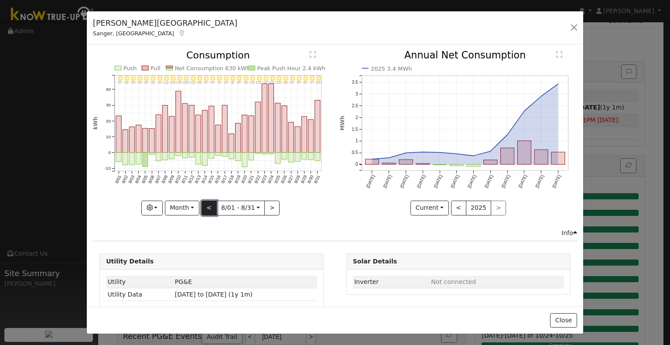
click at [207, 206] on button "<" at bounding box center [208, 208] width 15 height 15
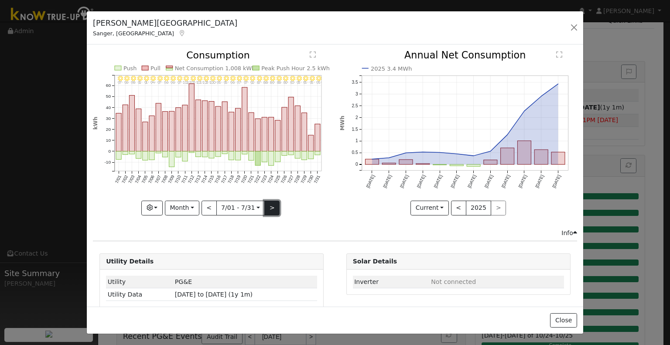
click at [268, 209] on button ">" at bounding box center [271, 208] width 15 height 15
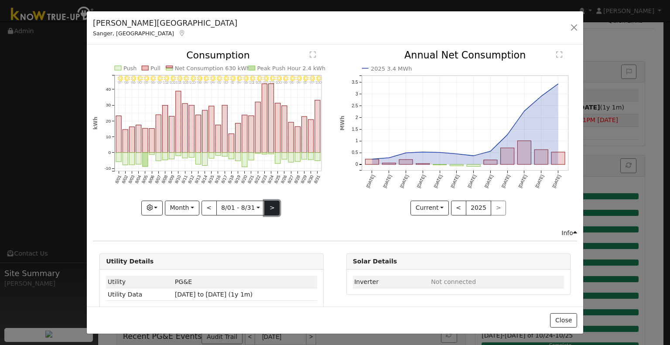
click at [268, 209] on button ">" at bounding box center [271, 208] width 15 height 15
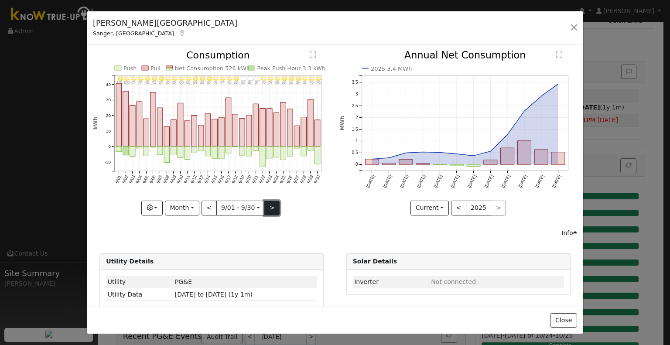
click at [268, 209] on button ">" at bounding box center [271, 208] width 15 height 15
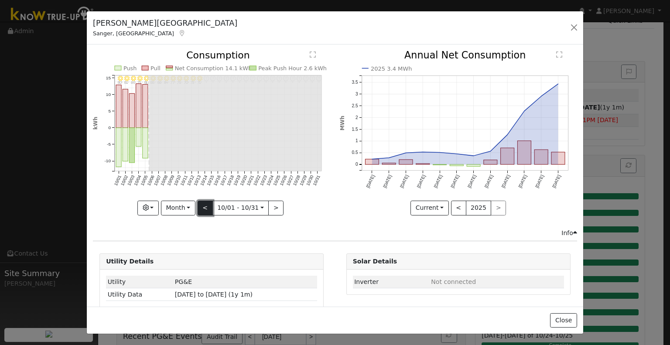
click at [202, 203] on button "<" at bounding box center [204, 208] width 15 height 15
type input "[DATE]"
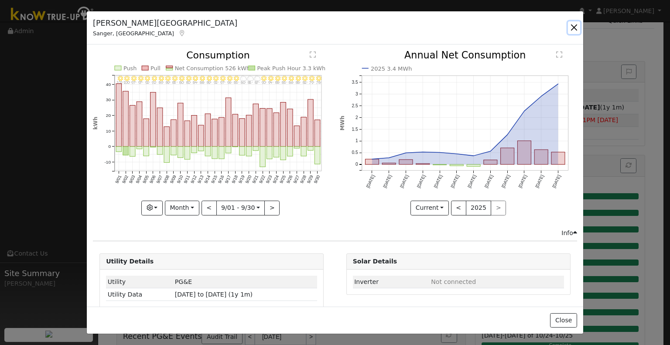
click at [572, 25] on button "button" at bounding box center [574, 27] width 12 height 12
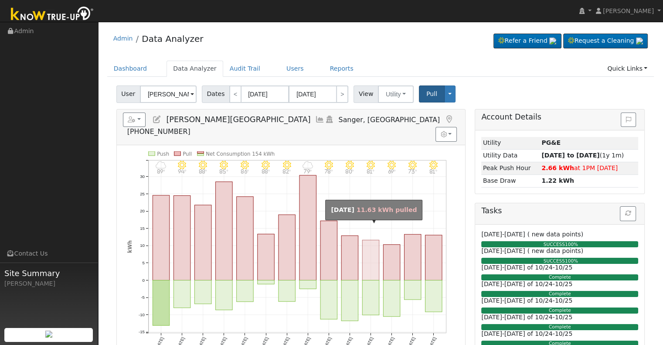
scroll to position [0, 0]
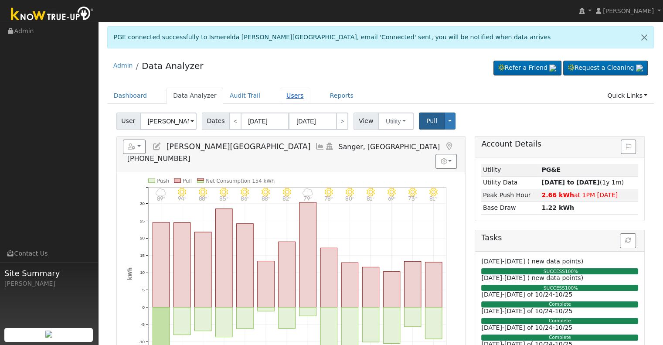
click at [280, 94] on link "Users" at bounding box center [295, 96] width 31 height 16
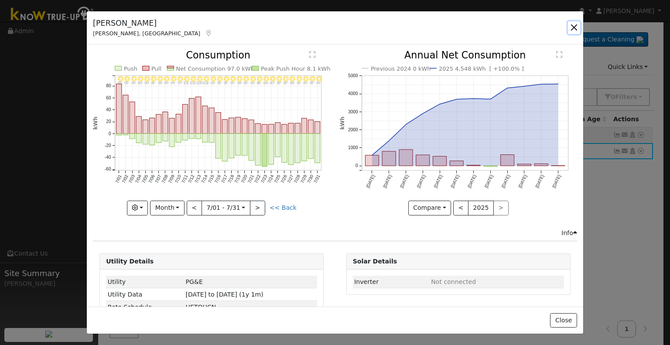
click at [575, 27] on button "button" at bounding box center [574, 27] width 12 height 12
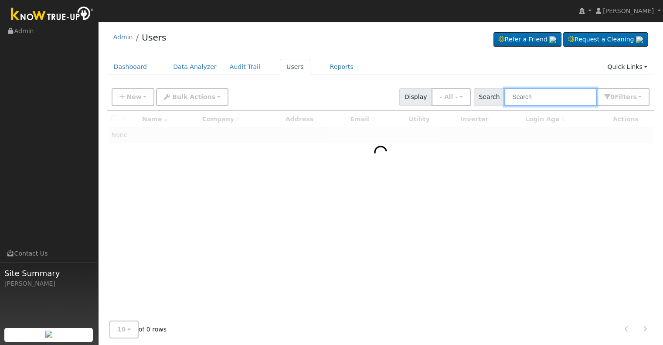
click at [540, 97] on input "text" at bounding box center [550, 97] width 92 height 18
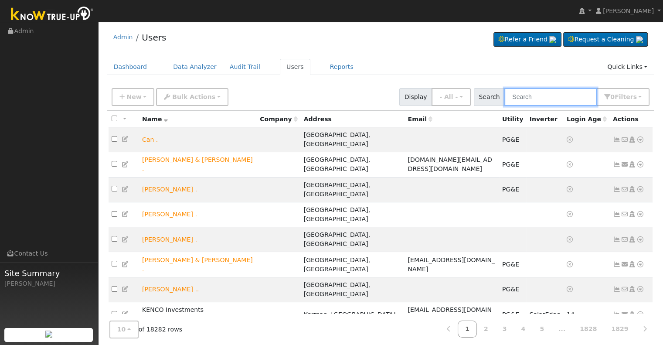
paste input "[PERSON_NAME]"
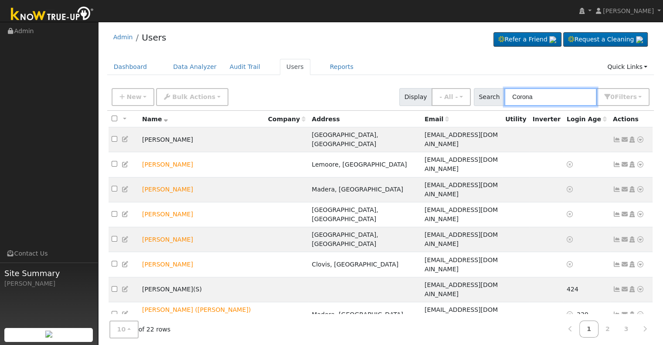
click at [517, 97] on input "Corona" at bounding box center [550, 97] width 92 height 18
paste input ", VidalCorona"
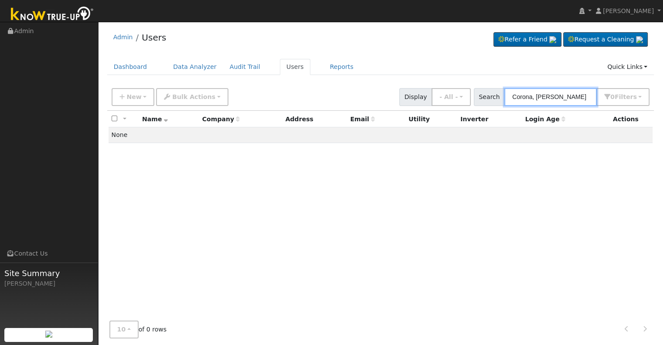
drag, startPoint x: 540, startPoint y: 92, endPoint x: 503, endPoint y: 99, distance: 36.8
click at [503, 99] on div "Search Corona, [PERSON_NAME] 0 Filter s Role Show - All - Show Leads Admin Bill…" at bounding box center [562, 97] width 176 height 18
drag, startPoint x: 551, startPoint y: 97, endPoint x: 474, endPoint y: 88, distance: 77.2
click at [474, 88] on div "New Add User Quick Add Quick Connect Quick Convert Lead Bulk Actions Send Email…" at bounding box center [380, 95] width 541 height 21
paste input "[PERSON_NAME]"
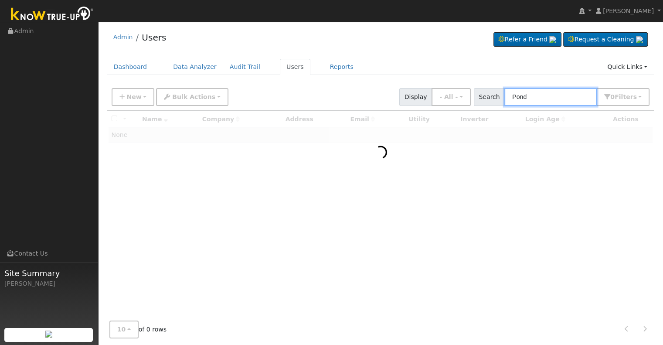
click at [511, 101] on input "Pond" at bounding box center [550, 97] width 92 height 18
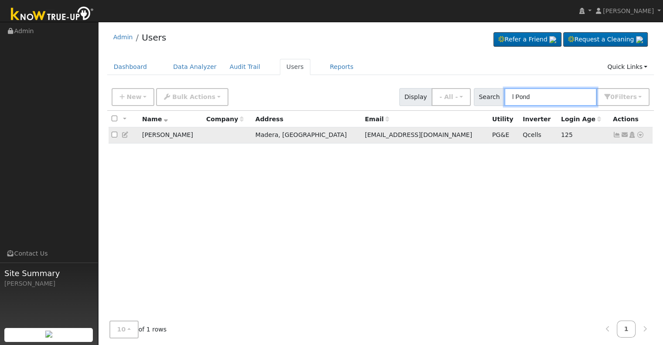
type input "l Pond"
click at [617, 137] on icon at bounding box center [617, 135] width 8 height 6
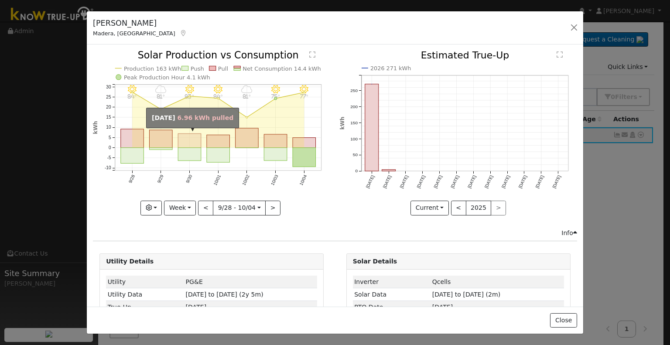
click at [190, 143] on rect "onclick=""" at bounding box center [189, 141] width 23 height 14
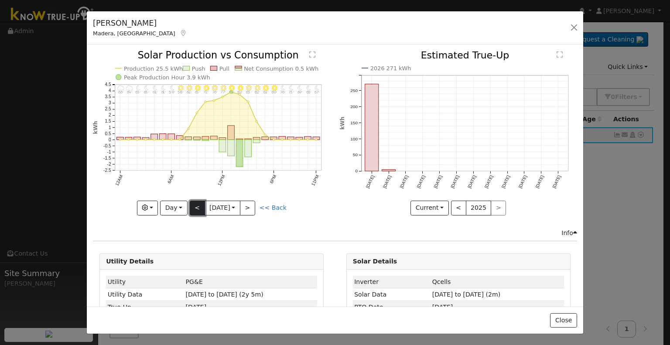
click at [190, 204] on button "<" at bounding box center [197, 208] width 15 height 15
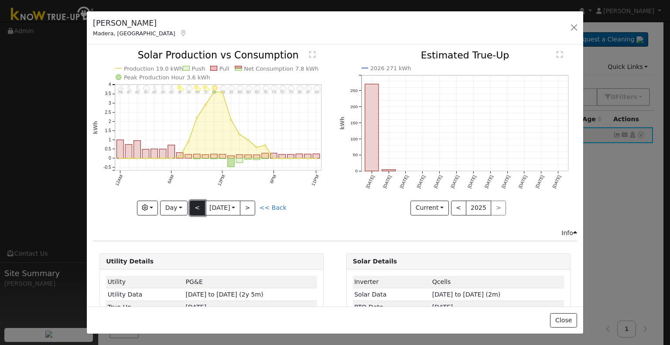
click at [190, 204] on button "<" at bounding box center [197, 208] width 15 height 15
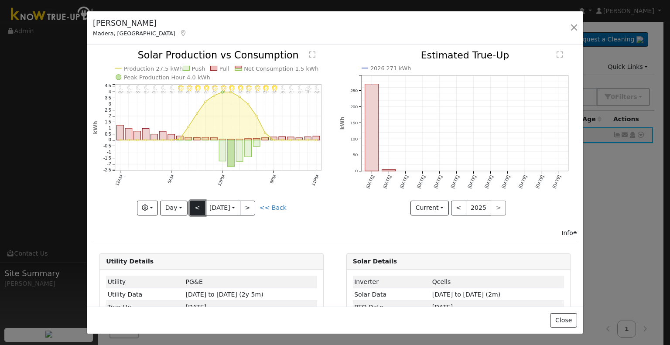
click at [192, 202] on button "<" at bounding box center [197, 208] width 15 height 15
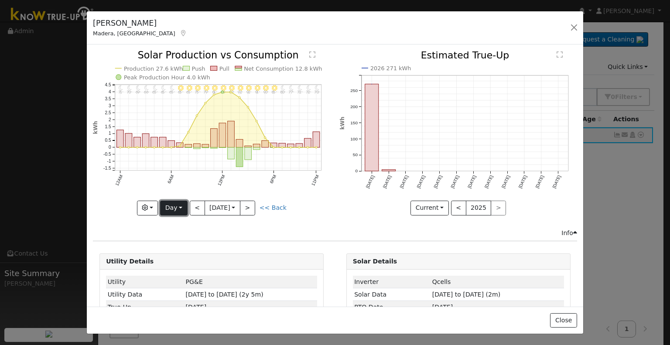
click at [174, 201] on button "Day" at bounding box center [173, 208] width 27 height 15
click at [177, 245] on link "Month" at bounding box center [190, 250] width 61 height 12
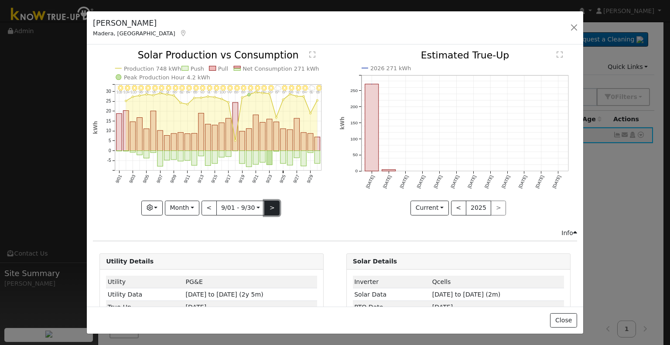
click at [269, 210] on button ">" at bounding box center [271, 208] width 15 height 15
type input "[DATE]"
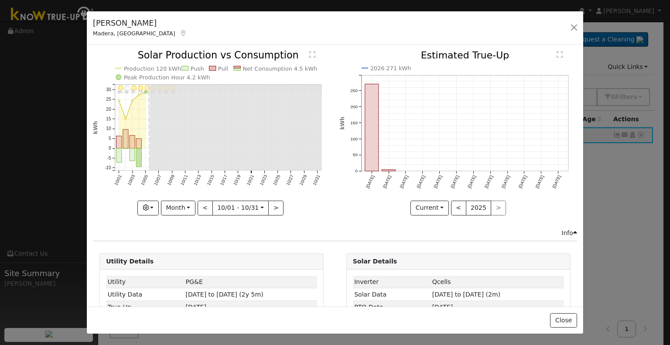
click at [581, 28] on div "[PERSON_NAME], [GEOGRAPHIC_DATA] Default Account Default Account [STREET_ADDRES…" at bounding box center [335, 28] width 496 height 34
click at [575, 28] on button "button" at bounding box center [574, 27] width 12 height 12
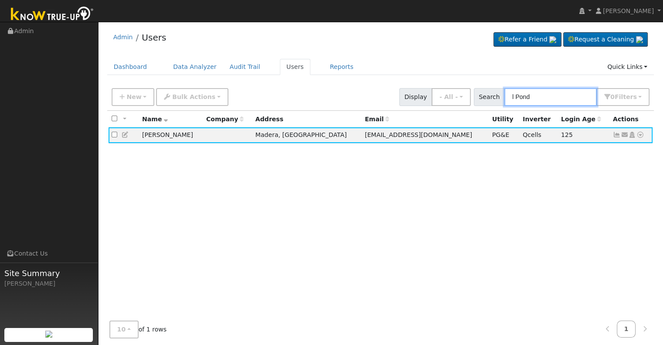
drag, startPoint x: 568, startPoint y: 97, endPoint x: 481, endPoint y: 92, distance: 86.4
click at [481, 92] on div "Search l Pond 0 Filter s Role Show - All - Show Leads Admin Billing Admin Accou…" at bounding box center [562, 97] width 176 height 18
paste input "[PERSON_NAME] & [PERSON_NAME]"
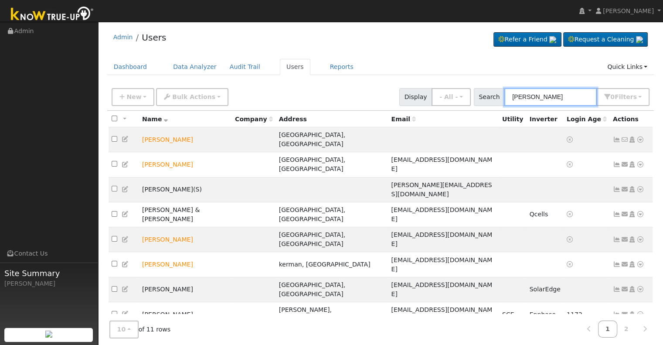
click at [512, 93] on input "[PERSON_NAME]" at bounding box center [550, 97] width 92 height 18
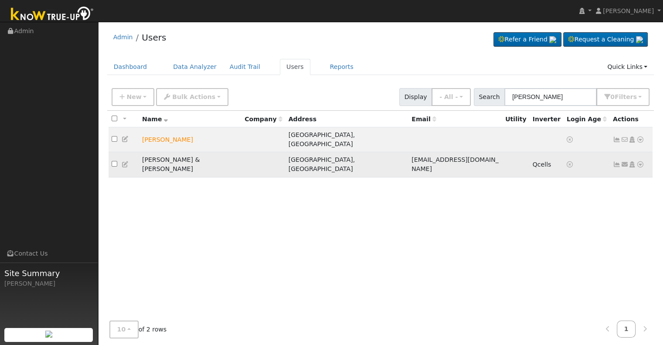
click at [616, 161] on icon at bounding box center [617, 164] width 8 height 6
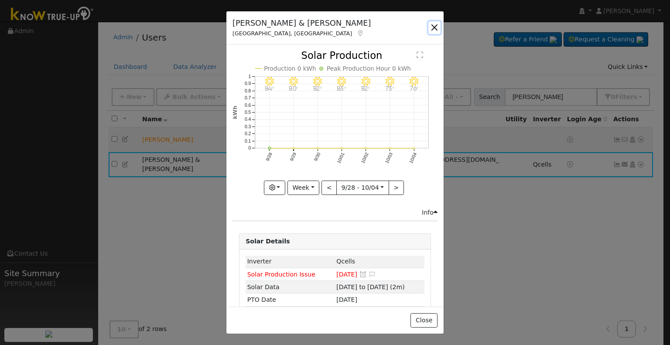
click at [434, 29] on button "button" at bounding box center [434, 27] width 12 height 12
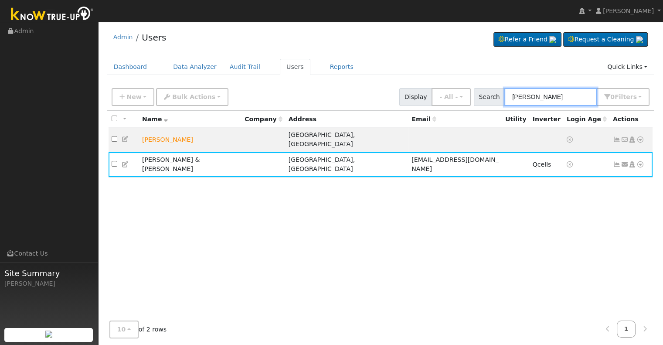
drag, startPoint x: 570, startPoint y: 94, endPoint x: 493, endPoint y: 95, distance: 77.6
click at [493, 95] on div "Search [PERSON_NAME] 0 Filter s Role Show - All - Show Leads Admin Billing Admi…" at bounding box center [562, 97] width 176 height 18
paste input "[PERSON_NAME] & [PERSON_NAME]"
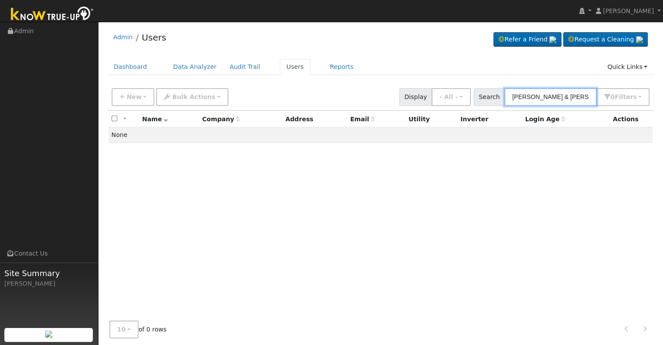
click at [534, 94] on input "[PERSON_NAME] & [PERSON_NAME]" at bounding box center [550, 97] width 92 height 18
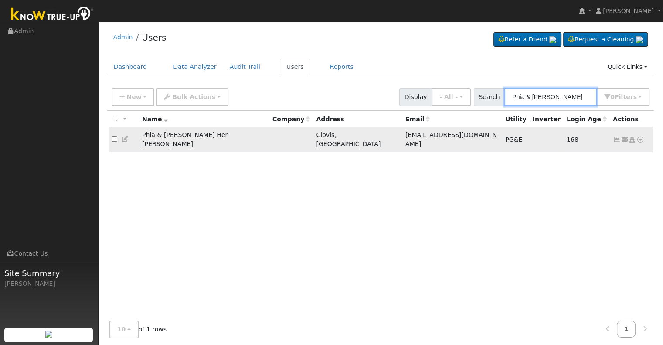
type input "Phia & [PERSON_NAME]"
click at [617, 137] on icon at bounding box center [617, 139] width 8 height 6
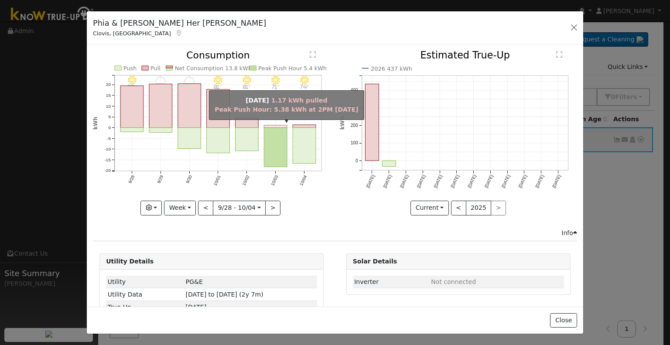
click at [277, 125] on rect "onclick=""" at bounding box center [275, 126] width 23 height 3
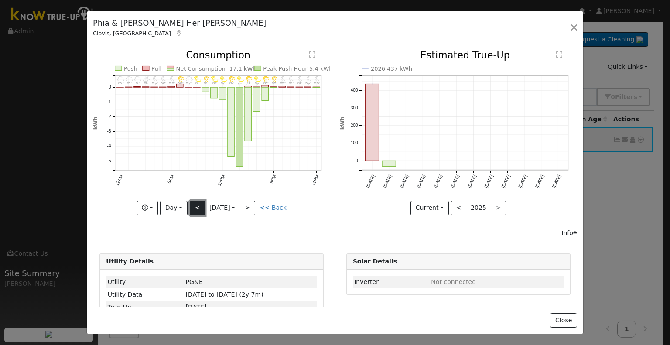
click at [195, 204] on button "<" at bounding box center [197, 208] width 15 height 15
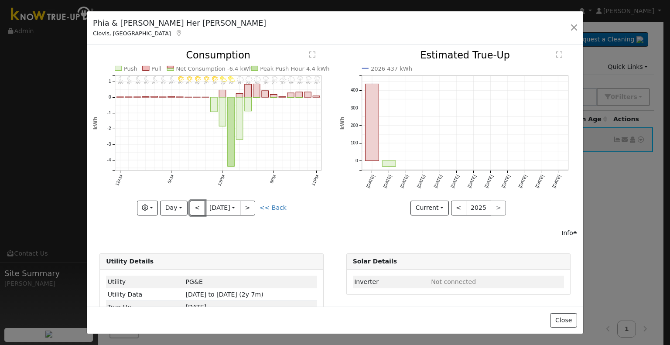
click at [195, 204] on button "<" at bounding box center [197, 208] width 15 height 15
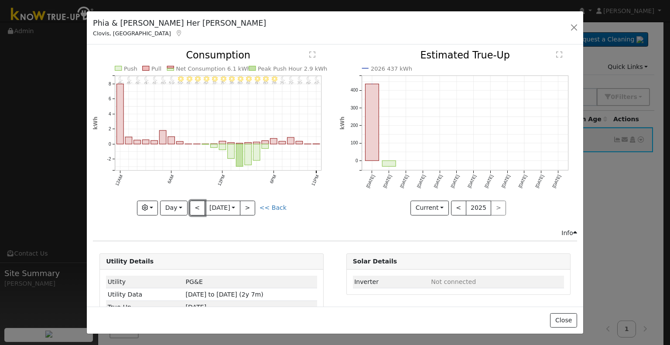
click at [195, 204] on button "<" at bounding box center [197, 208] width 15 height 15
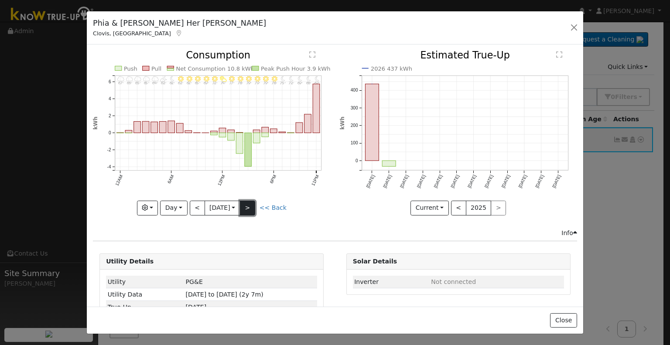
click at [248, 204] on button ">" at bounding box center [247, 208] width 15 height 15
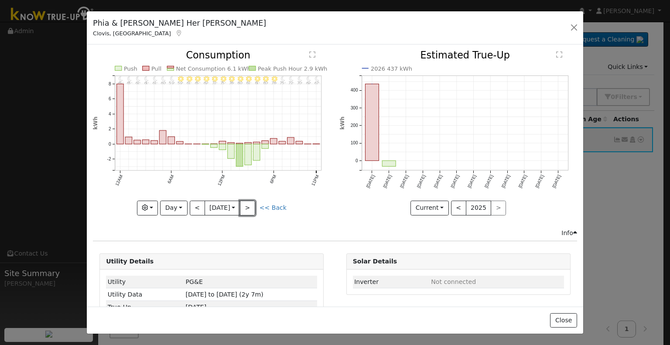
click at [248, 204] on button ">" at bounding box center [247, 208] width 15 height 15
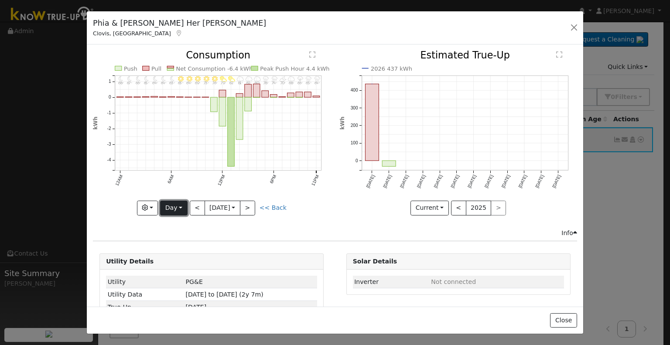
click at [179, 204] on button "Day" at bounding box center [173, 208] width 27 height 15
click at [178, 244] on link "Month" at bounding box center [190, 250] width 61 height 12
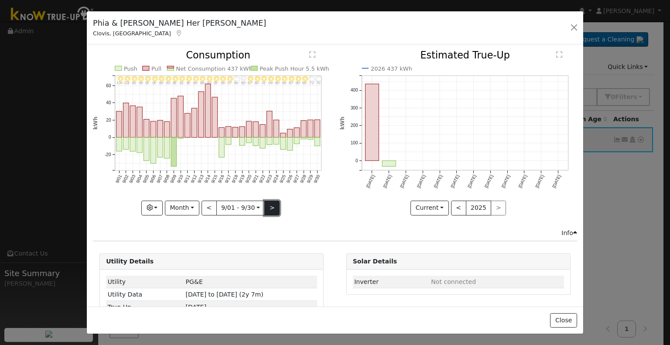
click at [265, 202] on button ">" at bounding box center [271, 208] width 15 height 15
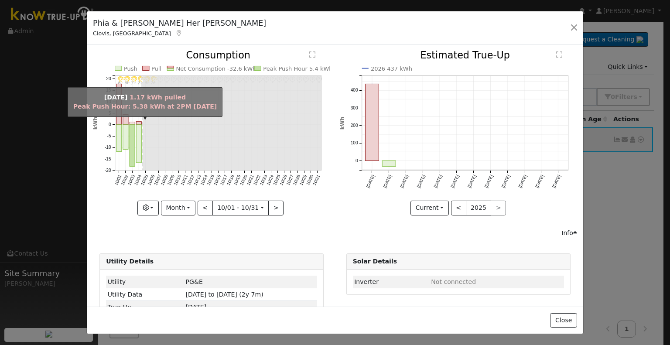
click at [132, 122] on rect "onclick=""" at bounding box center [131, 123] width 5 height 3
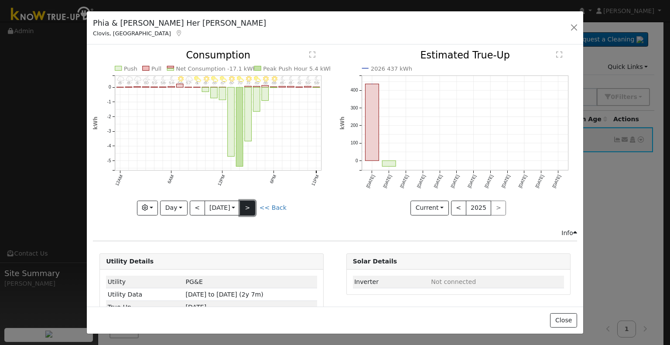
click at [251, 205] on button ">" at bounding box center [247, 208] width 15 height 15
type input "[DATE]"
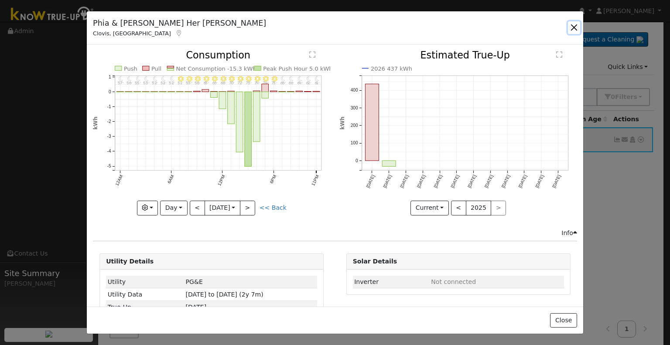
click at [571, 26] on button "button" at bounding box center [574, 27] width 12 height 12
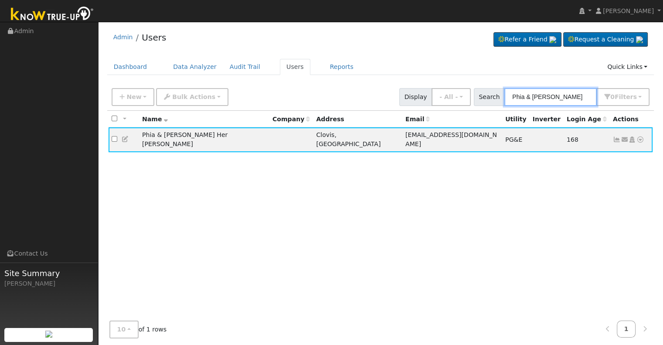
drag, startPoint x: 567, startPoint y: 96, endPoint x: 505, endPoint y: 95, distance: 61.5
click at [505, 95] on div "Search Phia & [PERSON_NAME] Her 0 Filter s Role Show - All - Show Leads Admin B…" at bounding box center [562, 97] width 176 height 18
paste input "[DEMOGRAPHIC_DATA][PERSON_NAME]"
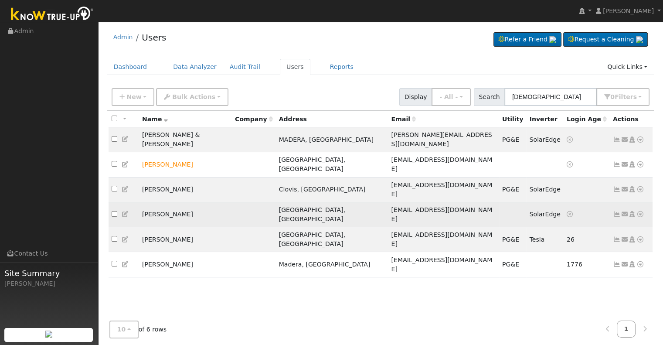
click at [617, 211] on icon at bounding box center [617, 214] width 8 height 6
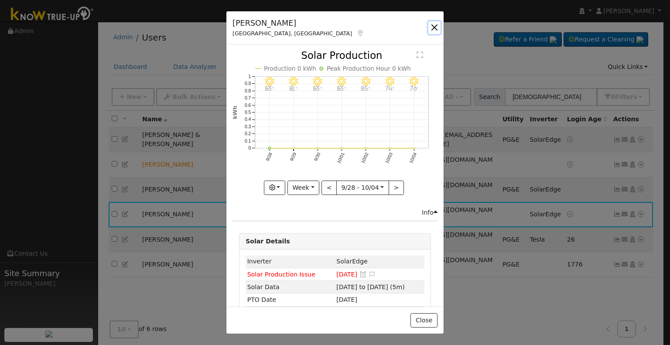
click at [436, 26] on button "button" at bounding box center [434, 27] width 12 height 12
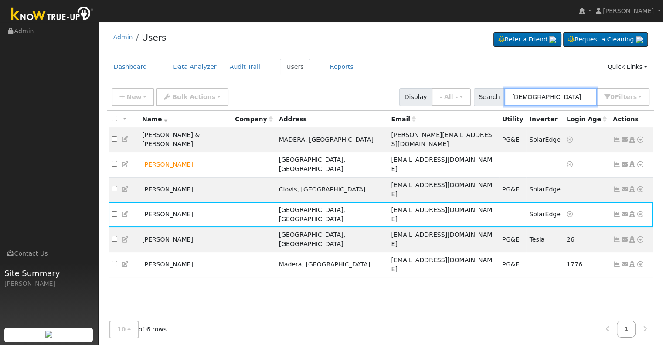
drag, startPoint x: 575, startPoint y: 99, endPoint x: 429, endPoint y: 90, distance: 145.9
click at [429, 90] on div "New Add User Quick Add Quick Connect Quick Convert Lead Bulk Actions Send Email…" at bounding box center [380, 95] width 541 height 21
paste input "[PERSON_NAME]"
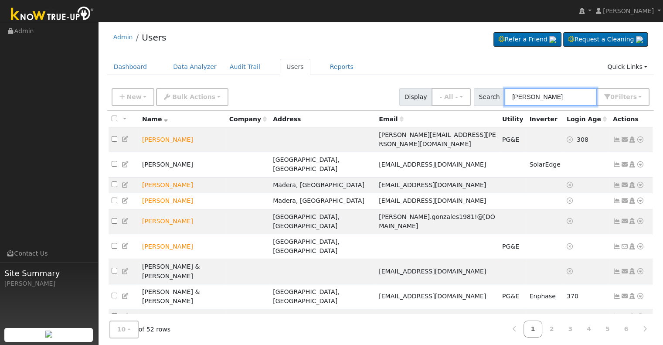
click at [514, 94] on input "[PERSON_NAME]" at bounding box center [550, 97] width 92 height 18
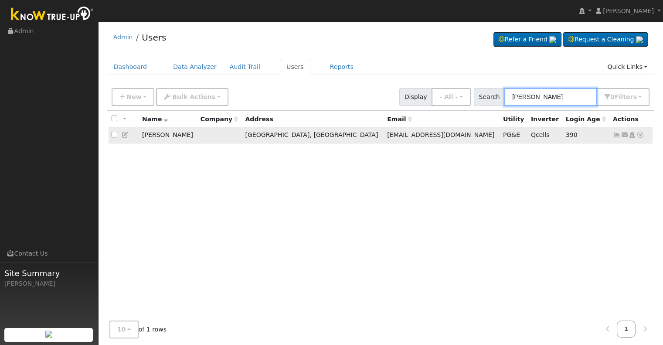
type input "[PERSON_NAME]"
click at [616, 133] on icon at bounding box center [617, 135] width 8 height 6
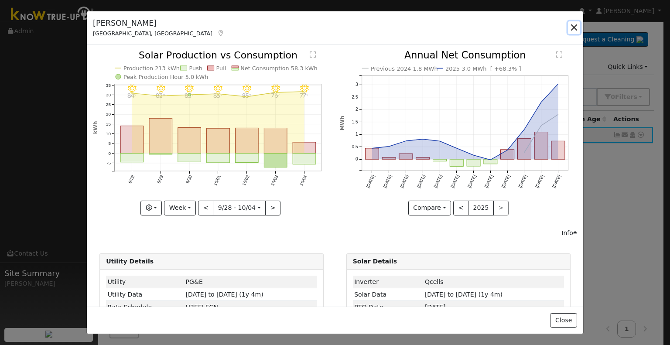
click at [574, 27] on button "button" at bounding box center [574, 27] width 12 height 12
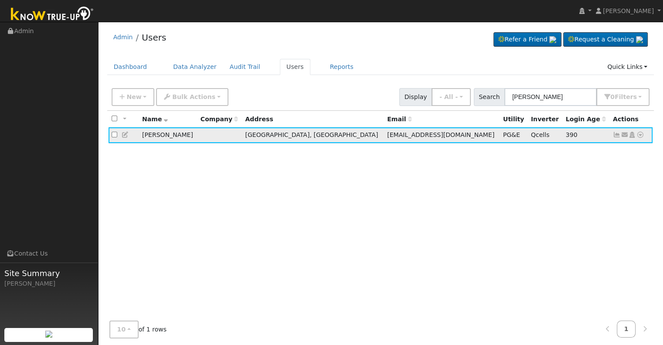
click at [614, 136] on icon at bounding box center [617, 135] width 8 height 6
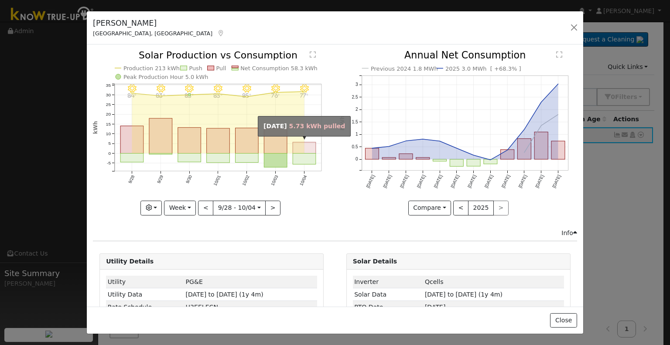
click at [309, 148] on rect "onclick=""" at bounding box center [304, 147] width 23 height 11
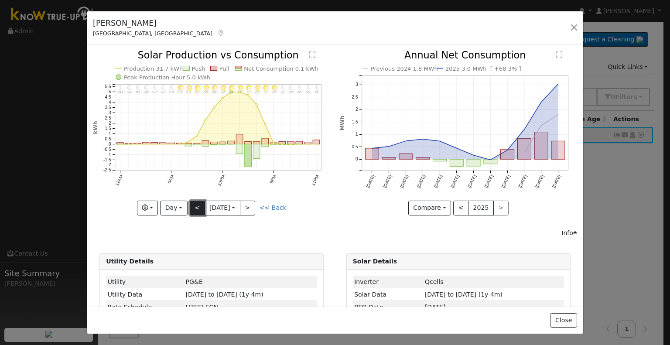
click at [190, 202] on button "<" at bounding box center [197, 208] width 15 height 15
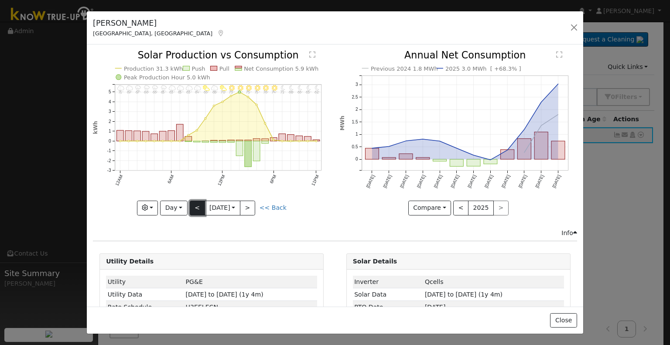
click at [191, 201] on button "<" at bounding box center [197, 208] width 15 height 15
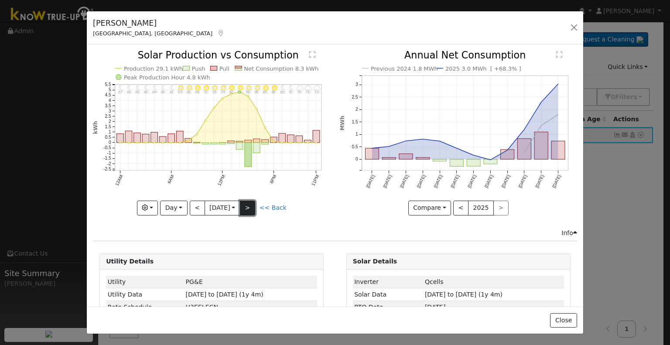
click at [250, 204] on button ">" at bounding box center [247, 208] width 15 height 15
type input "[DATE]"
